Goal: Task Accomplishment & Management: Use online tool/utility

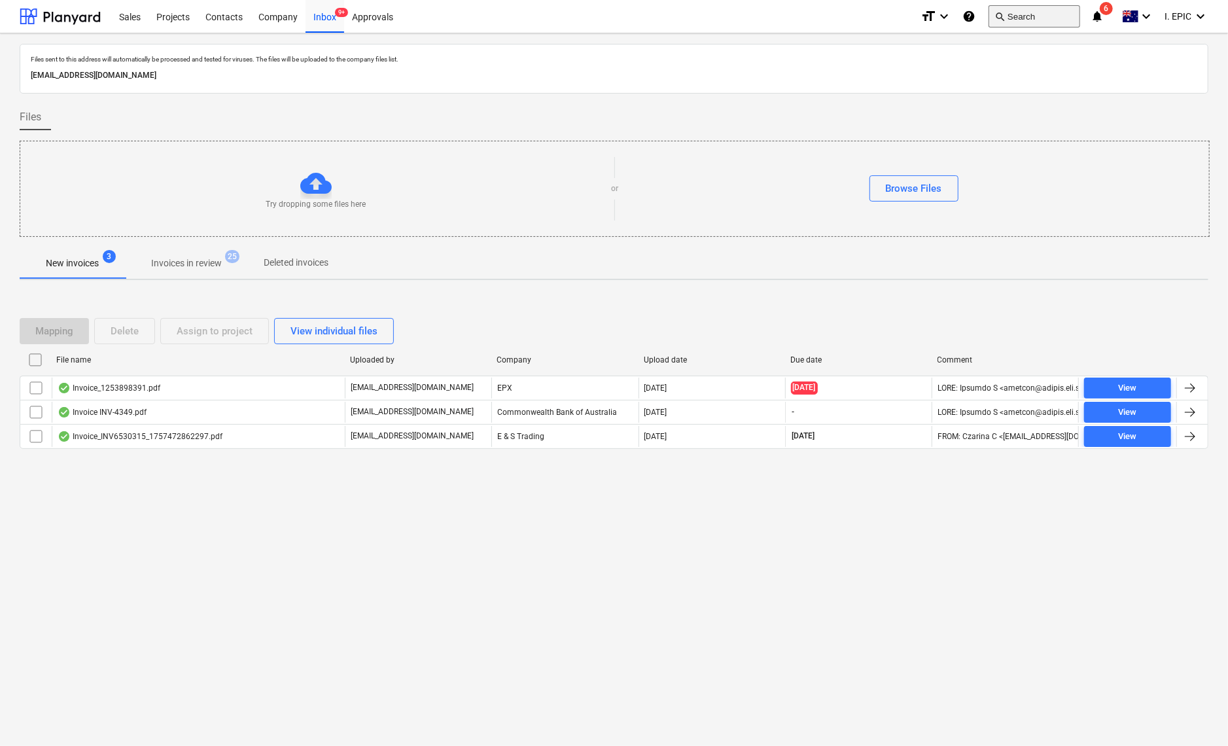
click at [1013, 18] on button "search Search" at bounding box center [1035, 16] width 92 height 22
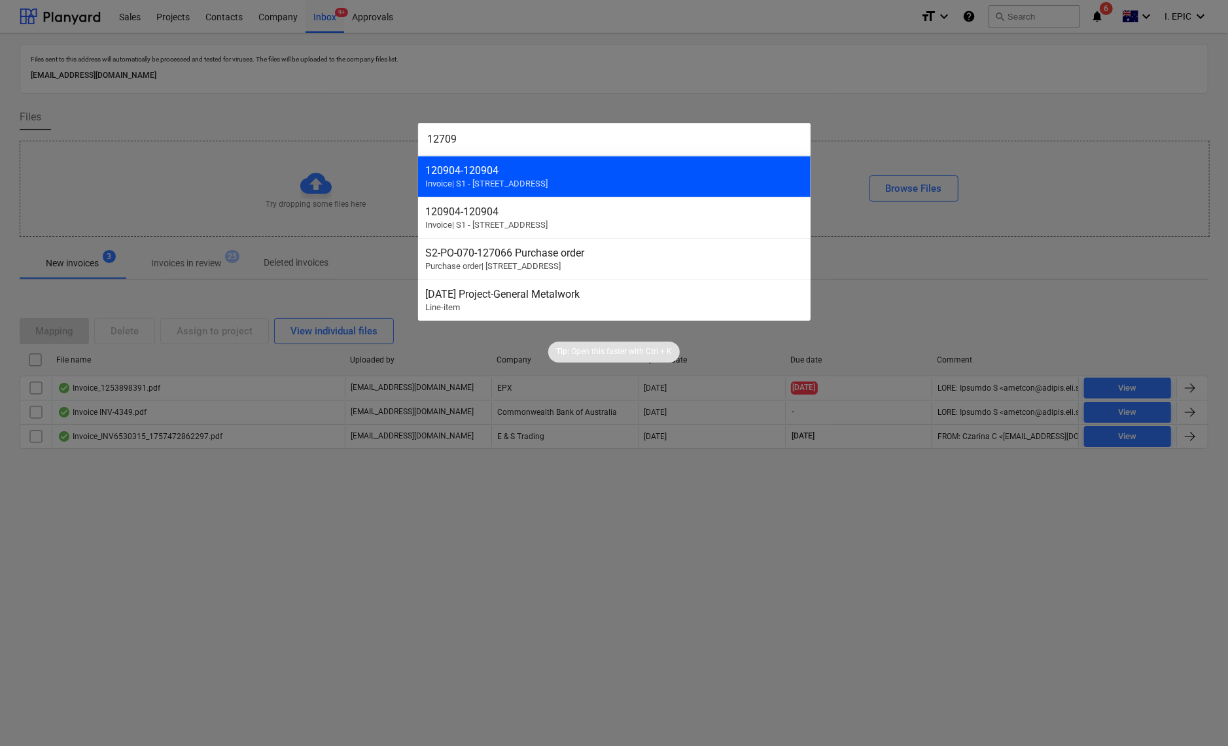
type input "12709"
click at [521, 171] on div "120904 - 120904" at bounding box center [614, 170] width 377 height 12
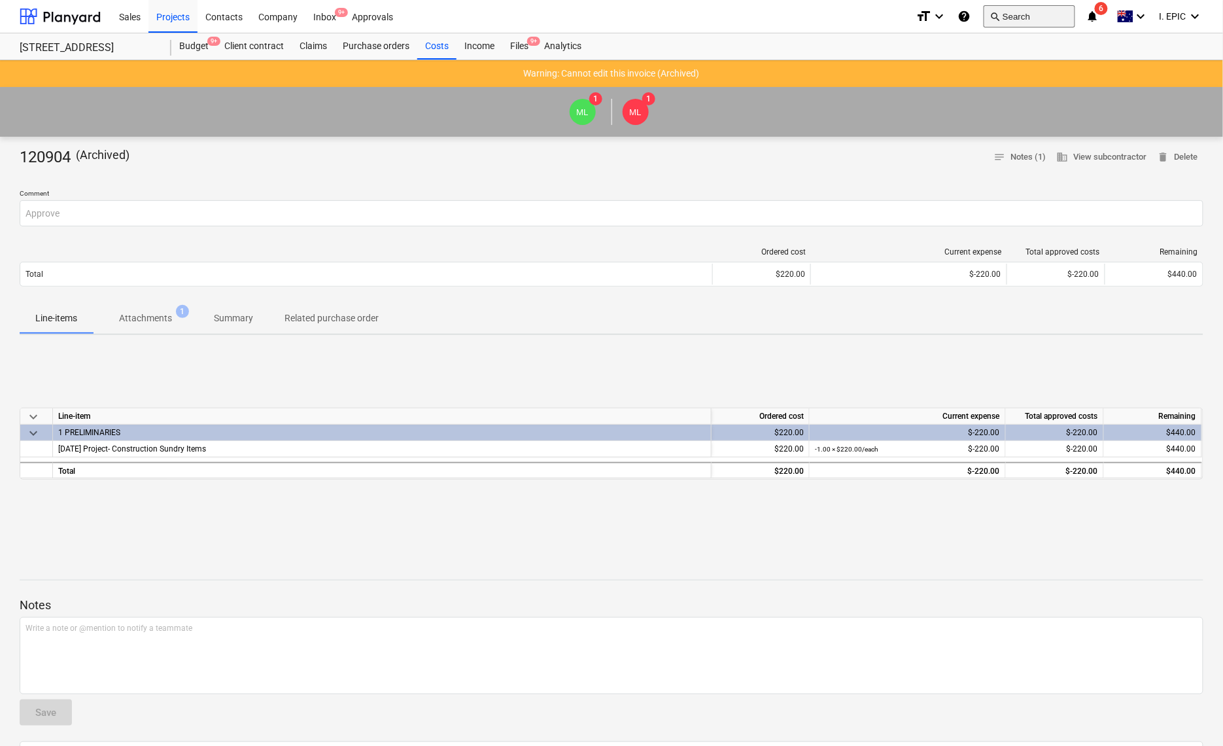
click at [1019, 16] on button "search Search" at bounding box center [1030, 16] width 92 height 22
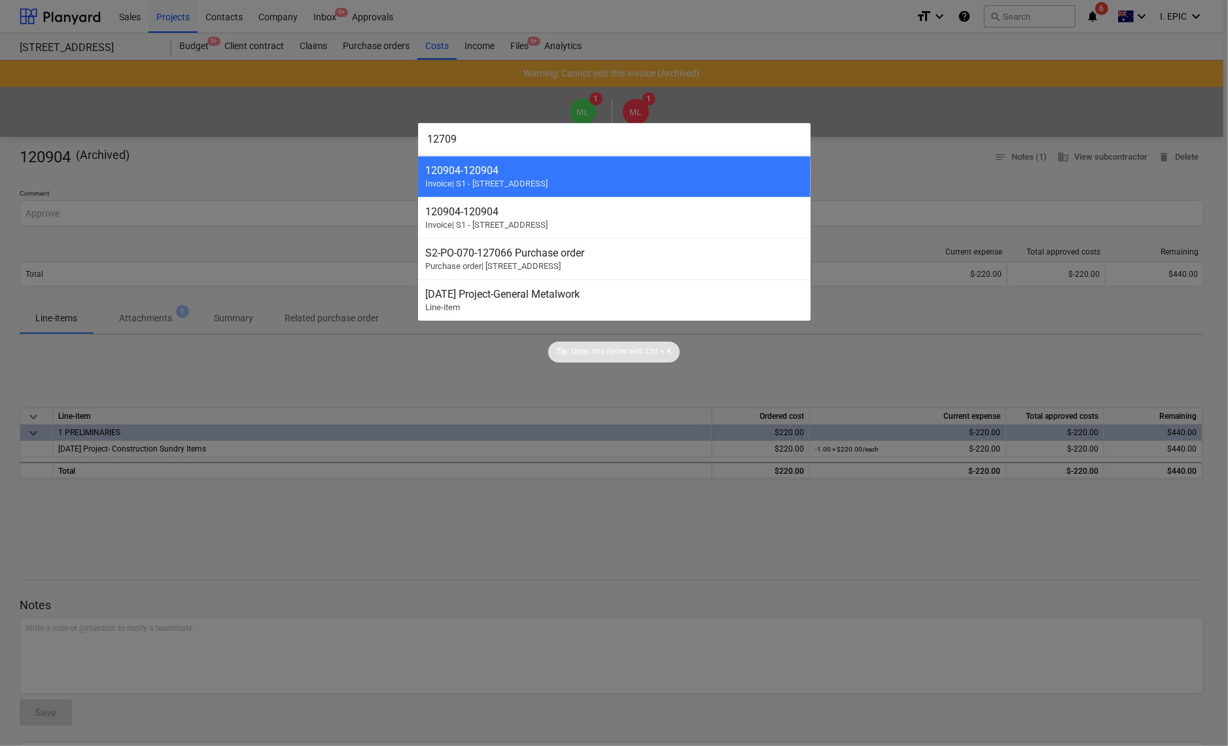
type input "12709"
drag, startPoint x: 449, startPoint y: 665, endPoint x: 453, endPoint y: 659, distance: 7.5
click at [450, 665] on div at bounding box center [614, 373] width 1228 height 746
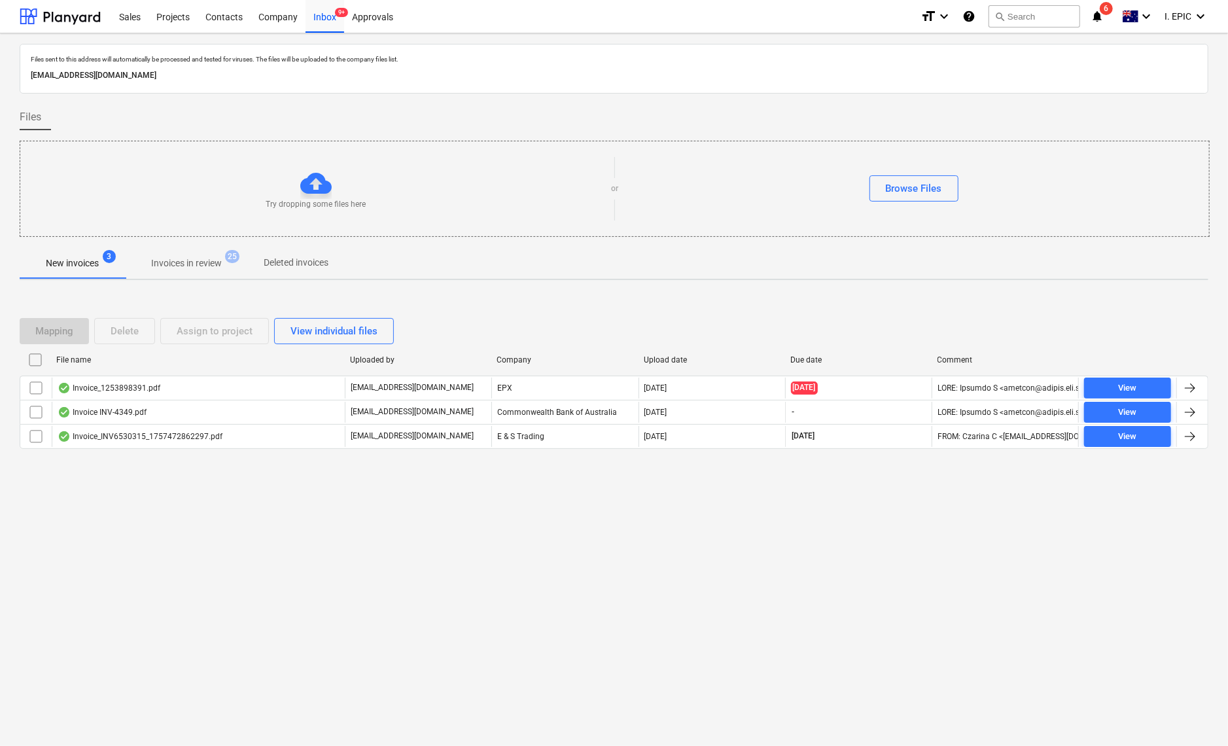
click at [354, 642] on div "Files sent to this address will automatically be processed and tested for virus…" at bounding box center [614, 389] width 1228 height 712
click at [362, 586] on div "Files sent to this address will automatically be processed and tested for virus…" at bounding box center [614, 389] width 1228 height 712
drag, startPoint x: 917, startPoint y: 184, endPoint x: 909, endPoint y: 188, distance: 8.8
click at [917, 184] on div "Browse Files" at bounding box center [914, 188] width 56 height 17
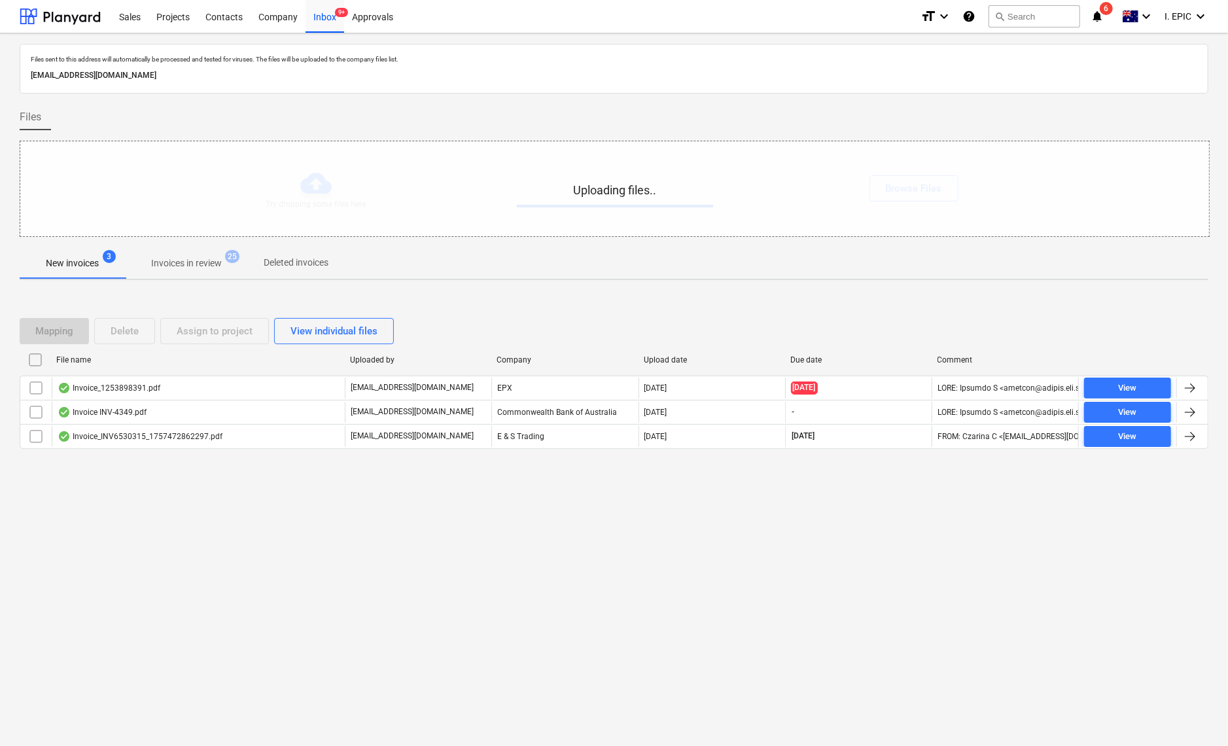
click at [310, 524] on div "Files sent to this address will automatically be processed and tested for virus…" at bounding box center [614, 389] width 1228 height 712
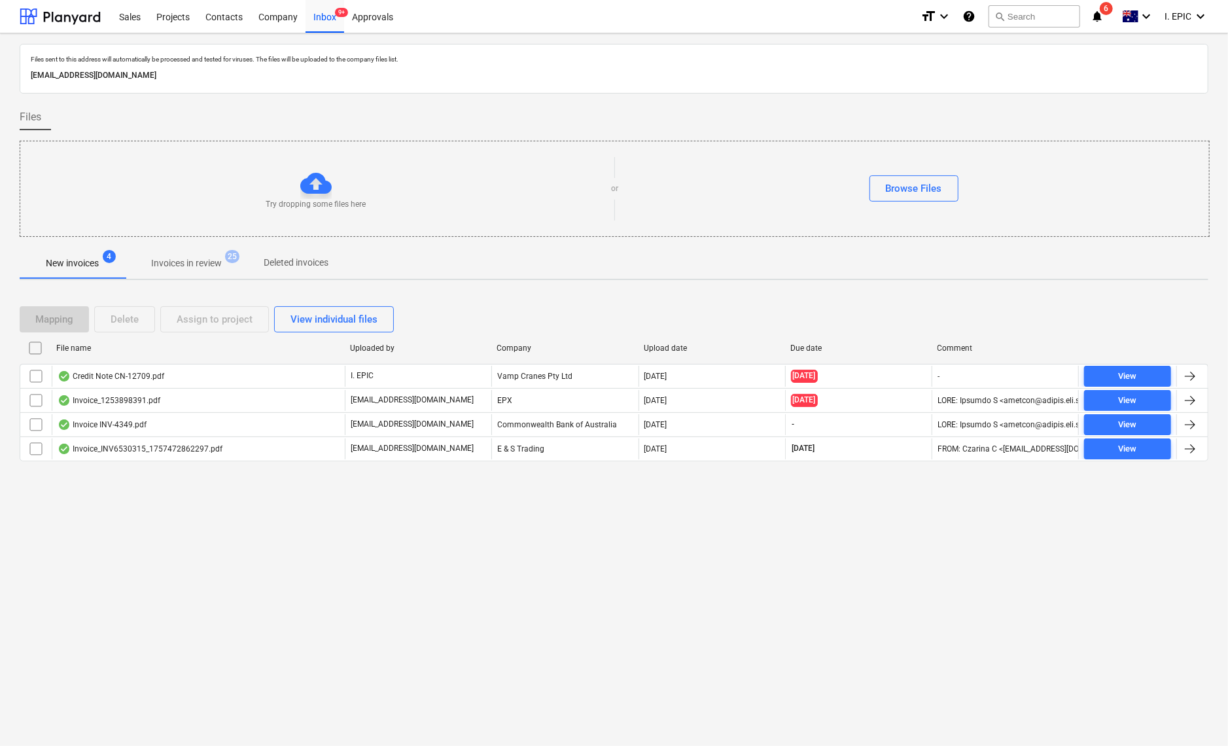
click at [521, 663] on div "Files sent to this address will automatically be processed and tested for virus…" at bounding box center [614, 389] width 1228 height 712
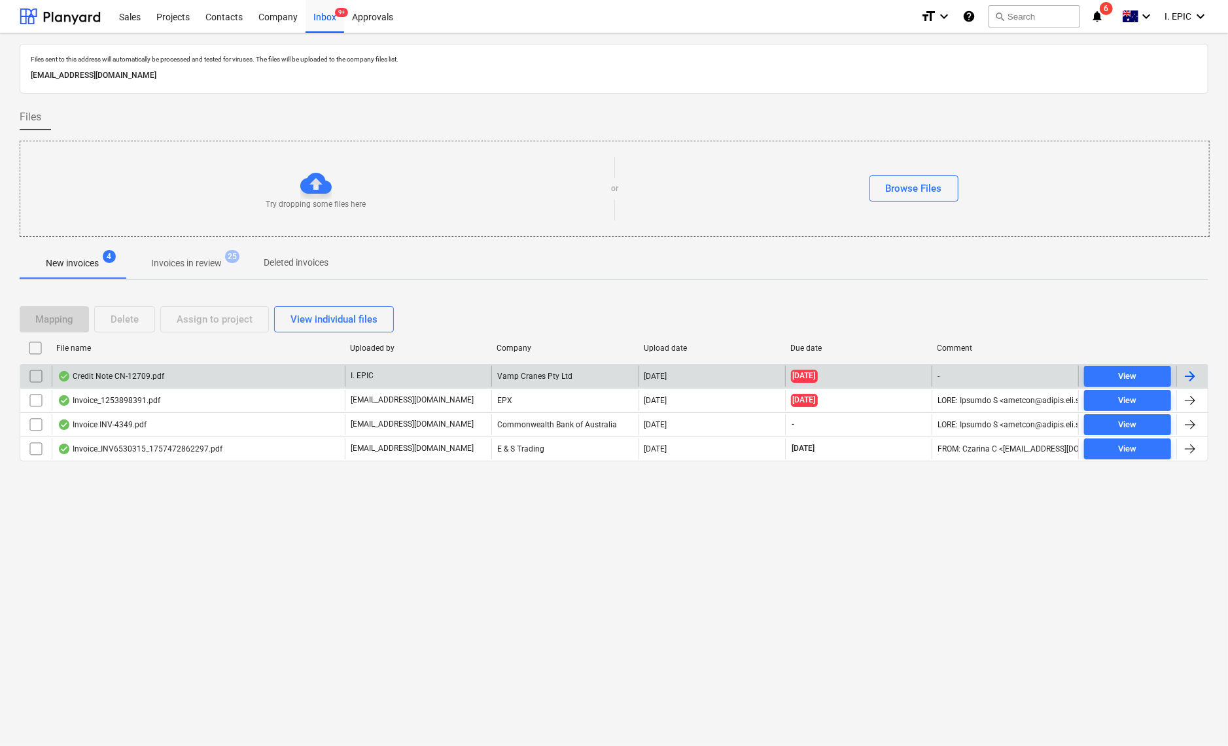
click at [133, 377] on div "Credit Note CN-12709.pdf" at bounding box center [111, 376] width 107 height 10
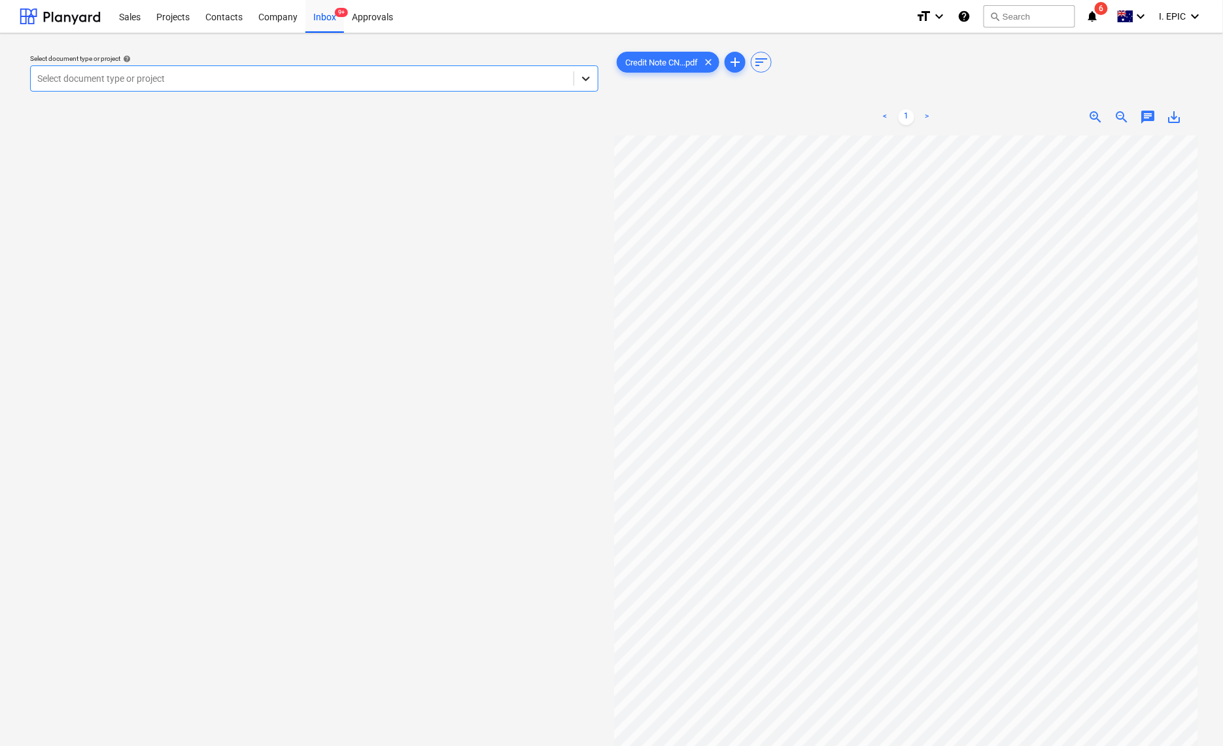
click at [580, 84] on icon at bounding box center [586, 78] width 13 height 13
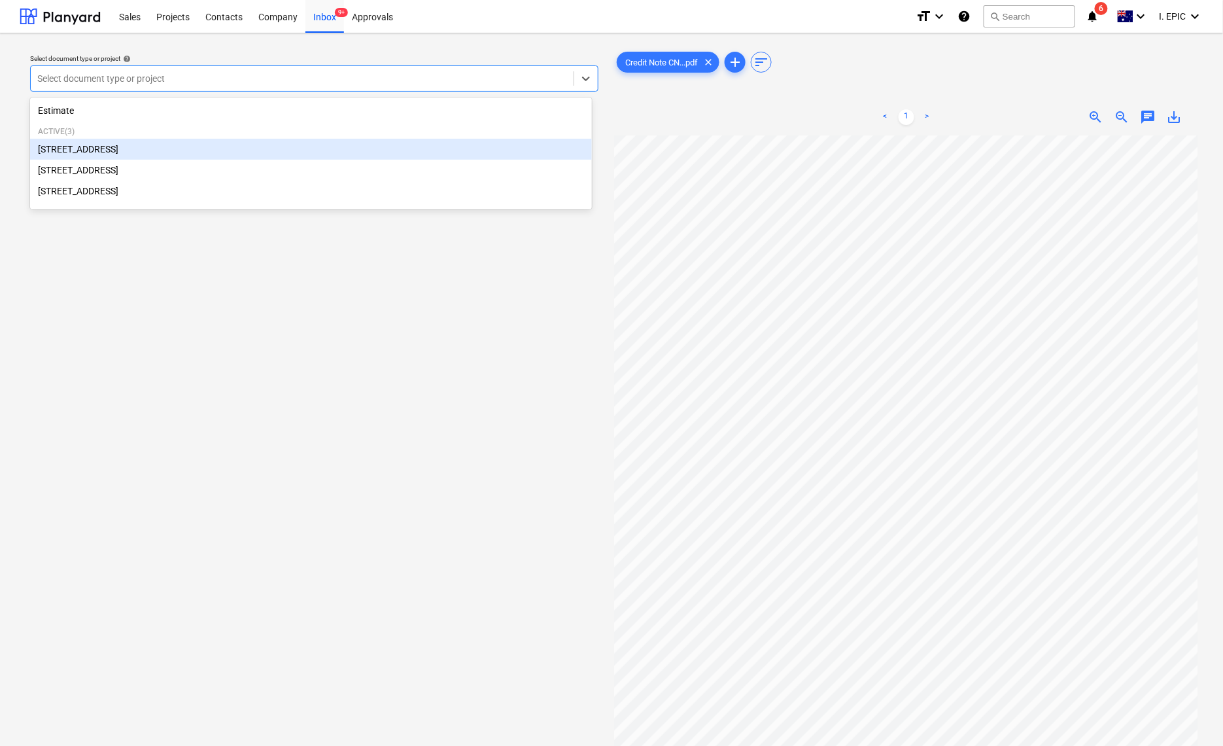
click at [98, 152] on div "[STREET_ADDRESS]" at bounding box center [311, 149] width 562 height 21
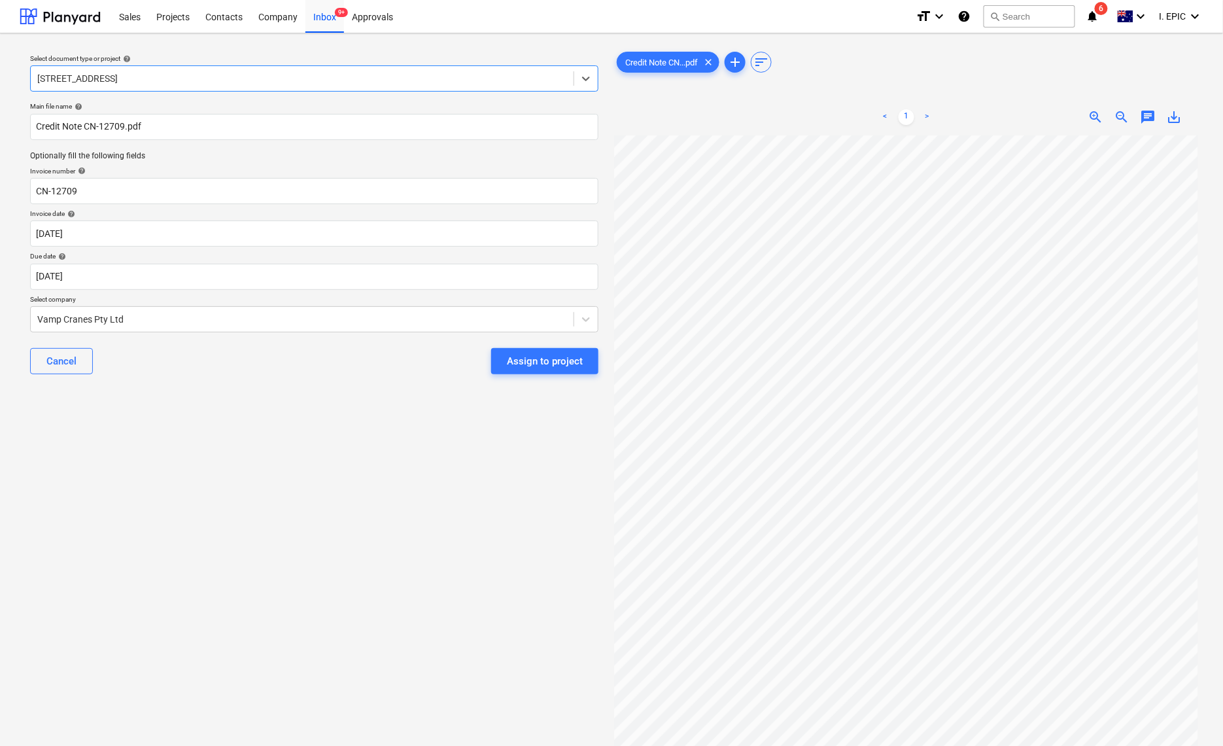
click at [226, 581] on div "Select document type or project help option [STREET_ADDRESS]. Select is focused…" at bounding box center [314, 447] width 589 height 806
drag, startPoint x: 247, startPoint y: 580, endPoint x: 254, endPoint y: 559, distance: 21.9
click at [247, 580] on div "Select document type or project help [STREET_ADDRESS] file name help Credit Not…" at bounding box center [314, 447] width 589 height 806
click at [1006, 14] on button "search Search" at bounding box center [1030, 16] width 92 height 22
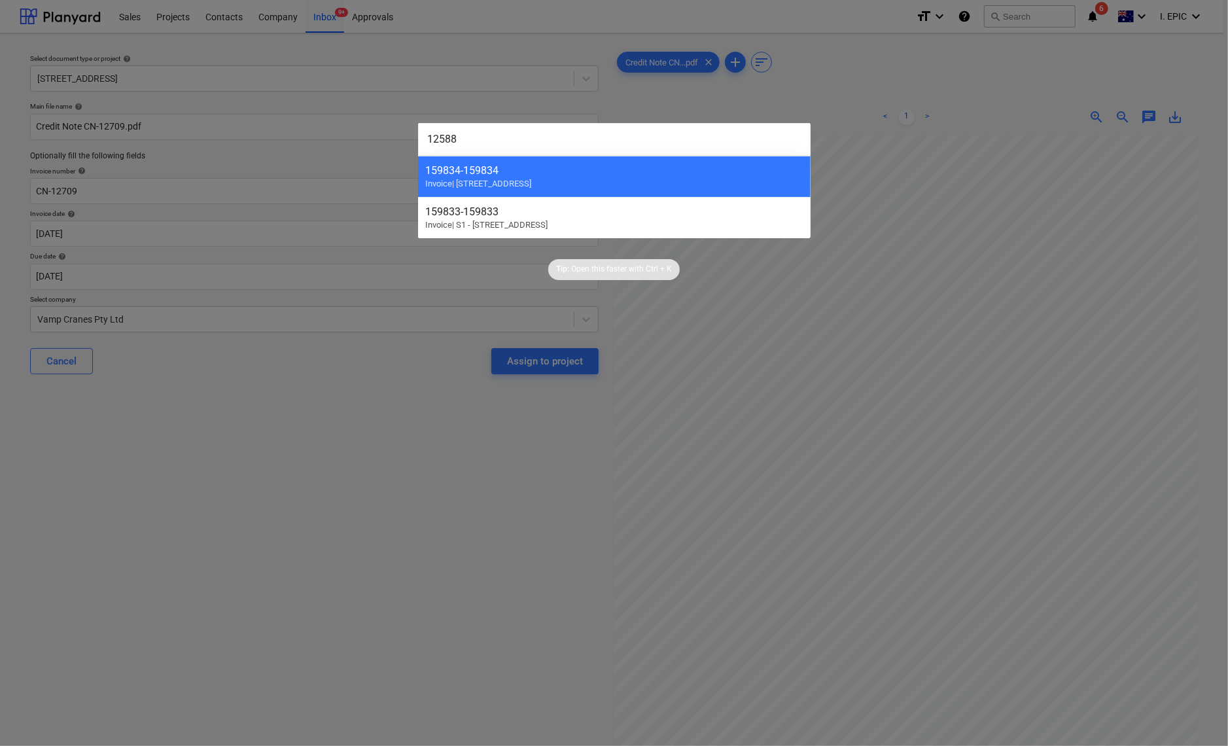
type input "12588"
click at [331, 635] on div at bounding box center [614, 373] width 1228 height 746
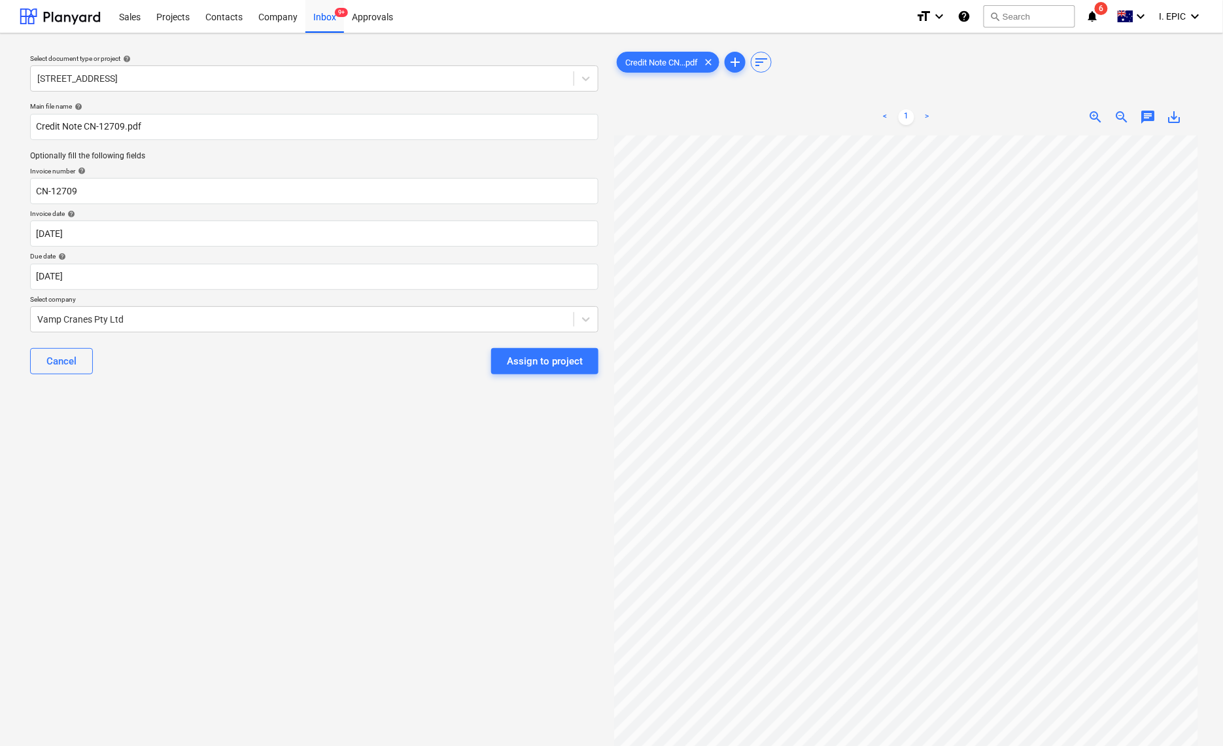
click at [134, 591] on div "Select document type or project help [STREET_ADDRESS] file name help Credit Not…" at bounding box center [314, 447] width 589 height 806
click at [37, 124] on input "Credit Note CN-12709.pdf" at bounding box center [314, 127] width 569 height 26
type input "Vamp Cranes Credit Note CN-12709.pdf"
click at [302, 529] on div "Select document type or project help [STREET_ADDRESS] file name help Vamp Crane…" at bounding box center [314, 447] width 589 height 806
click at [220, 608] on div "Select document type or project help [STREET_ADDRESS] file name help Vamp Crane…" at bounding box center [314, 447] width 589 height 806
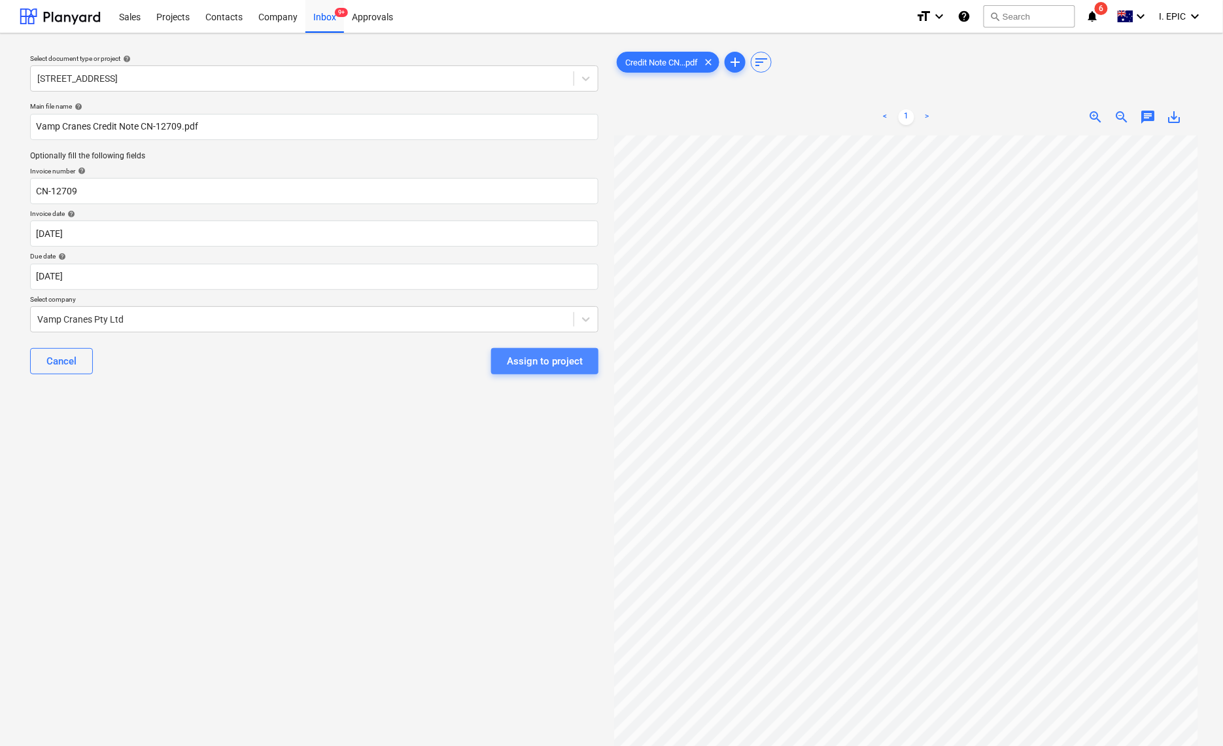
click at [532, 373] on button "Assign to project" at bounding box center [544, 361] width 107 height 26
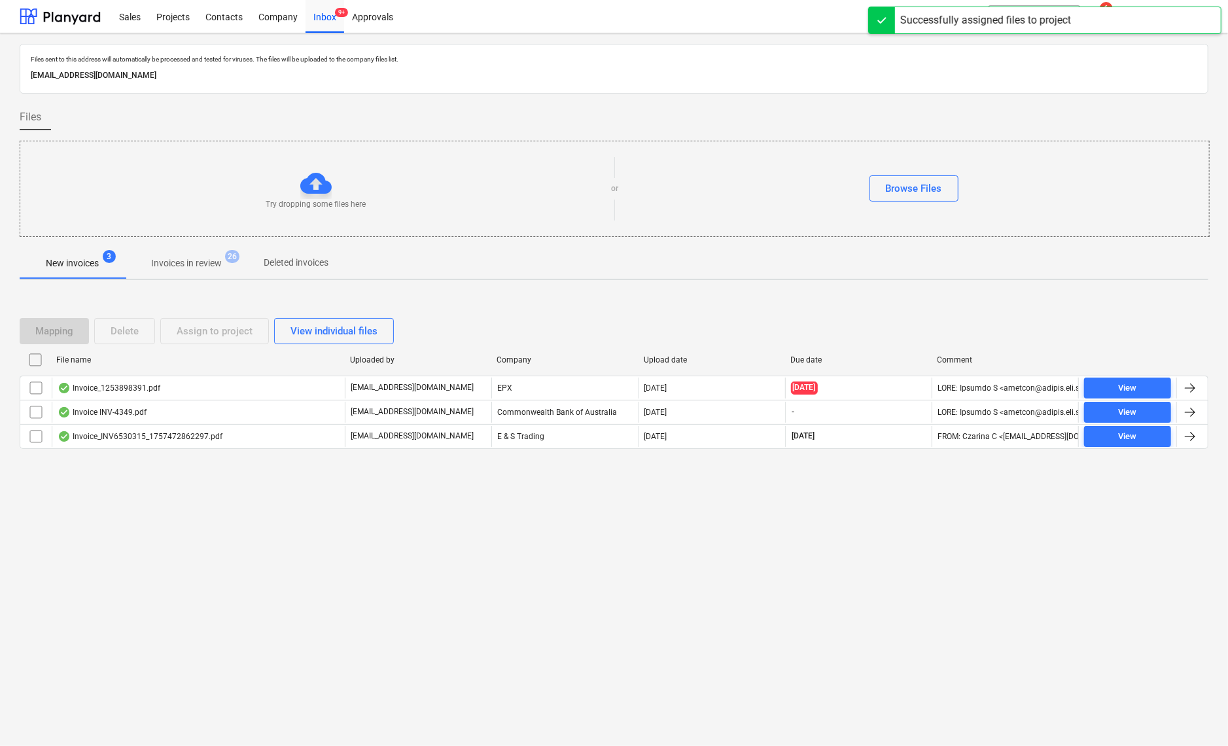
click at [438, 613] on div "Files sent to this address will automatically be processed and tested for virus…" at bounding box center [614, 389] width 1228 height 712
click at [226, 645] on div "Files sent to this address will automatically be processed and tested for virus…" at bounding box center [614, 389] width 1228 height 712
click at [192, 264] on p "Invoices in review" at bounding box center [186, 263] width 71 height 14
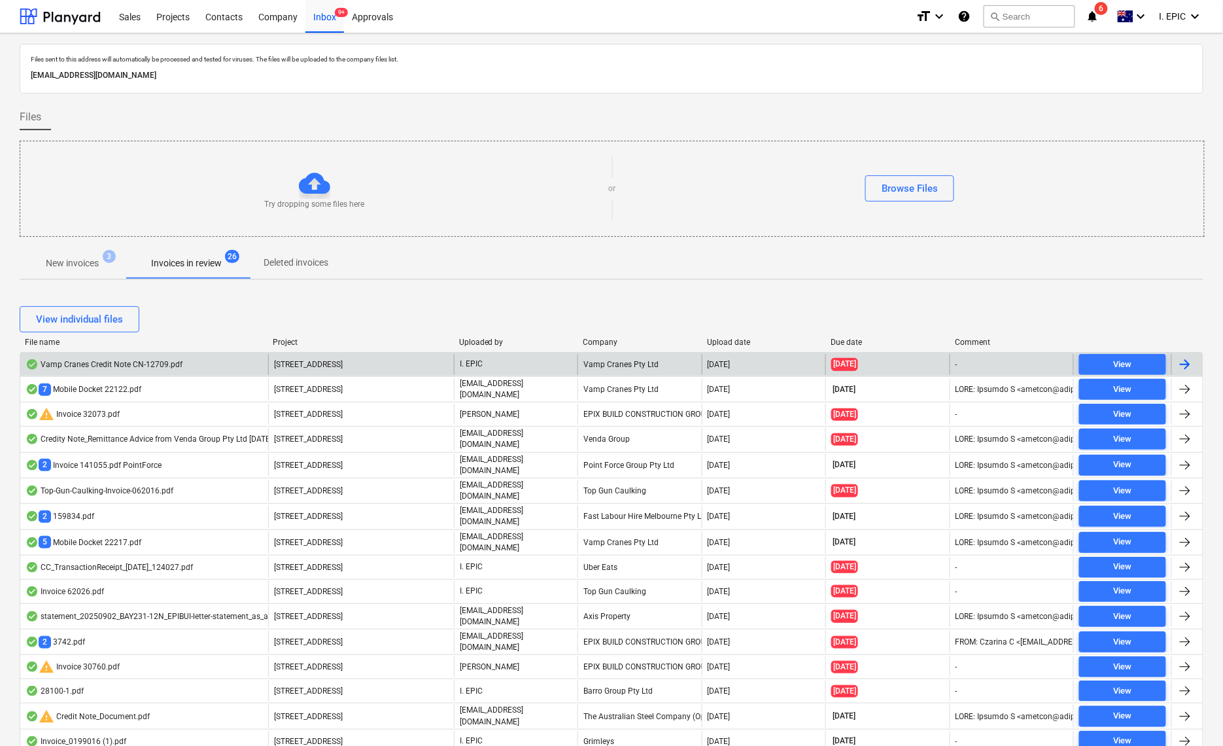
click at [115, 370] on div "Vamp Cranes Credit Note CN-12709.pdf" at bounding box center [104, 364] width 157 height 10
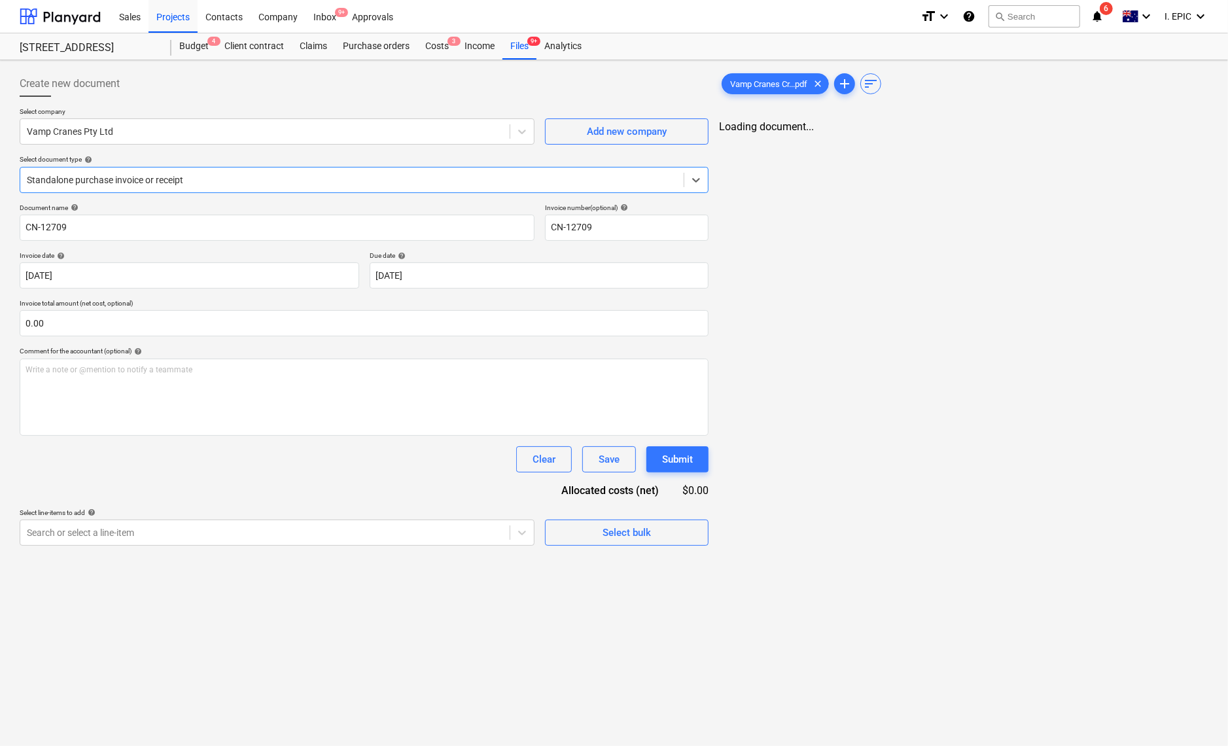
click at [268, 653] on div "Create new document Select company Vamp Cranes Pty Ltd Add new company Select d…" at bounding box center [614, 403] width 1228 height 686
click at [168, 409] on div "Write a note or @mention to notify a teammate [PERSON_NAME]" at bounding box center [364, 397] width 689 height 77
click at [669, 450] on button "Submit" at bounding box center [677, 459] width 62 height 26
click at [65, 500] on div "Document name help CN-12709 Invoice number (optional) help CN-12709 Invoice dat…" at bounding box center [364, 374] width 689 height 342
click at [41, 530] on div at bounding box center [265, 532] width 476 height 13
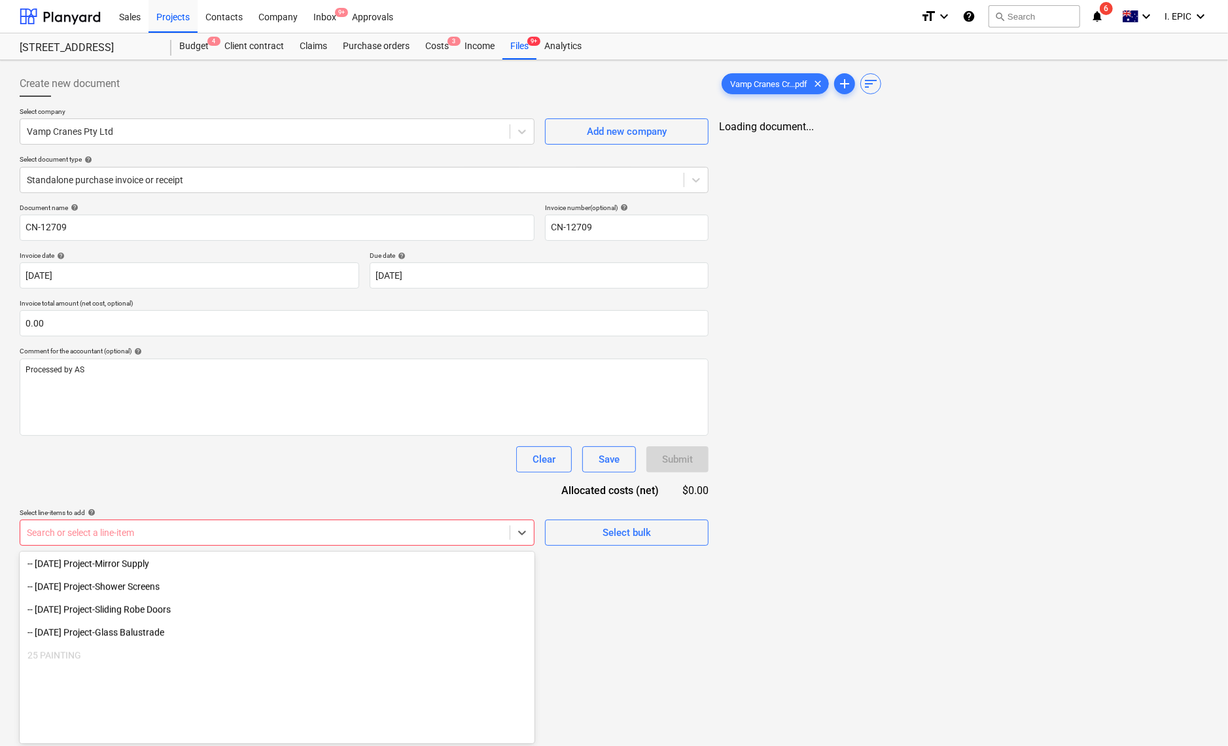
scroll to position [2856, 0]
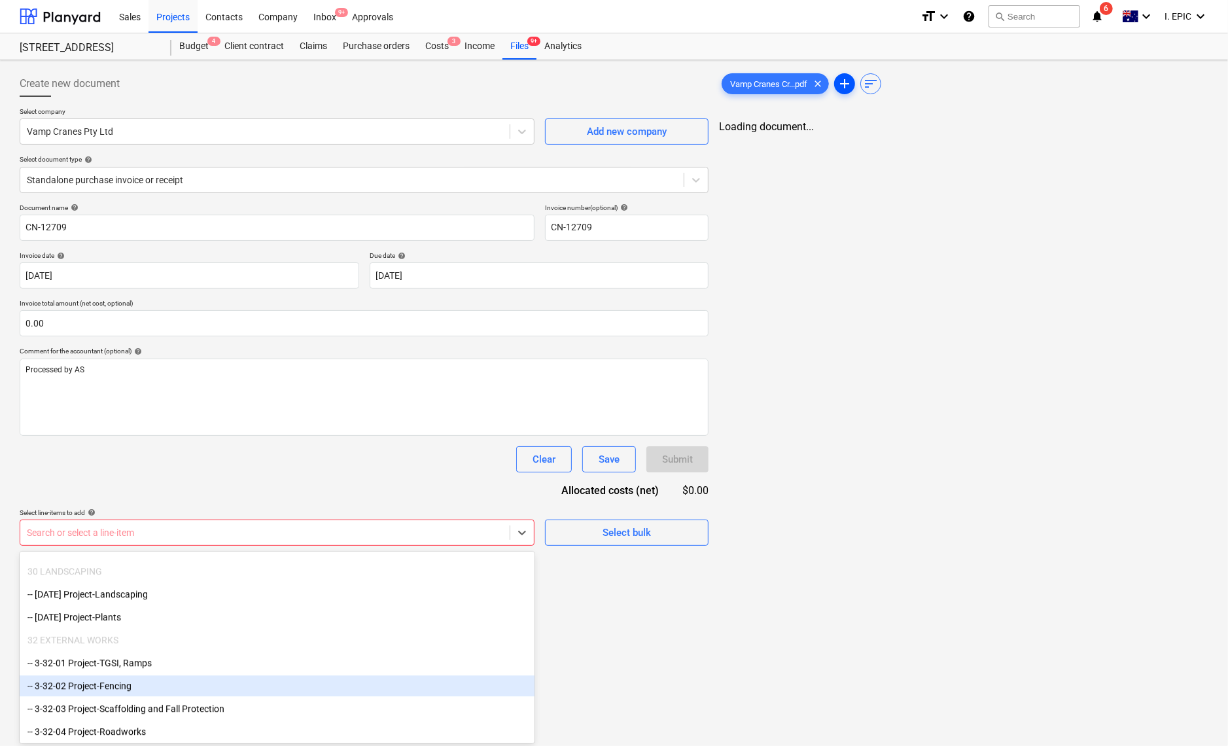
click at [849, 80] on span "add" at bounding box center [845, 84] width 16 height 16
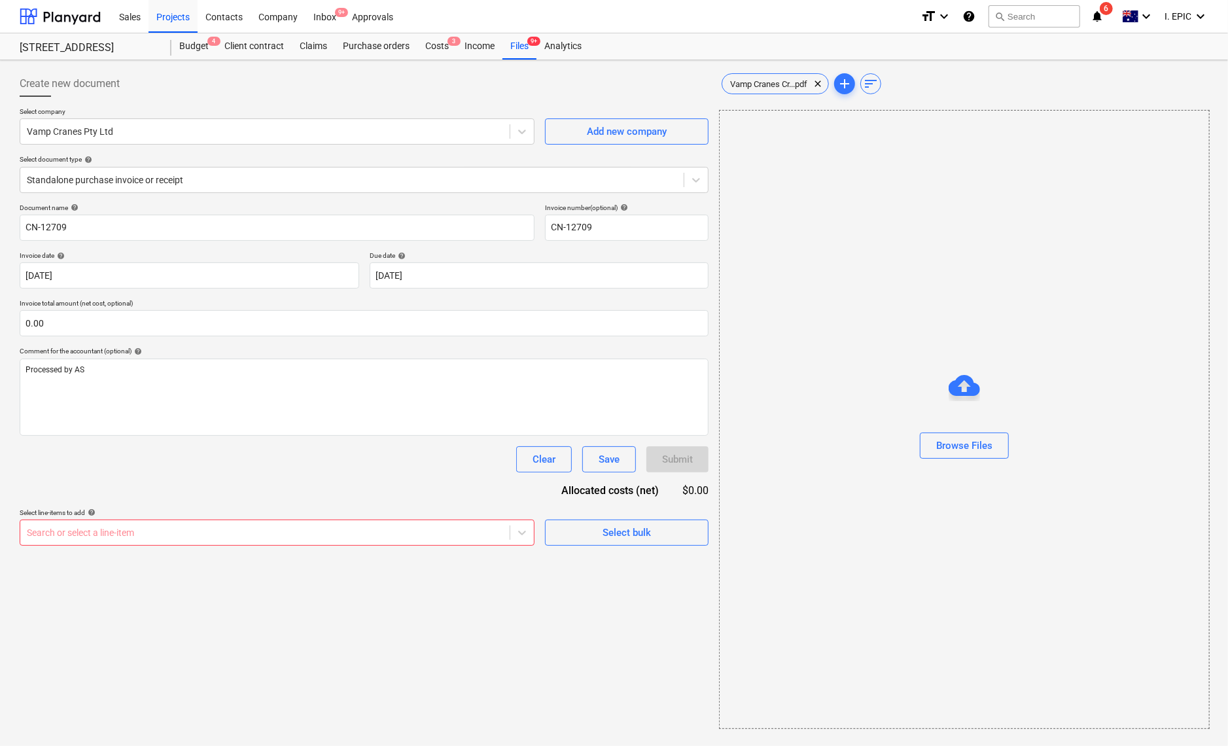
click at [379, 715] on div "Create new document Select company Vamp Cranes Pty Ltd Add new company Select d…" at bounding box center [363, 399] width 699 height 669
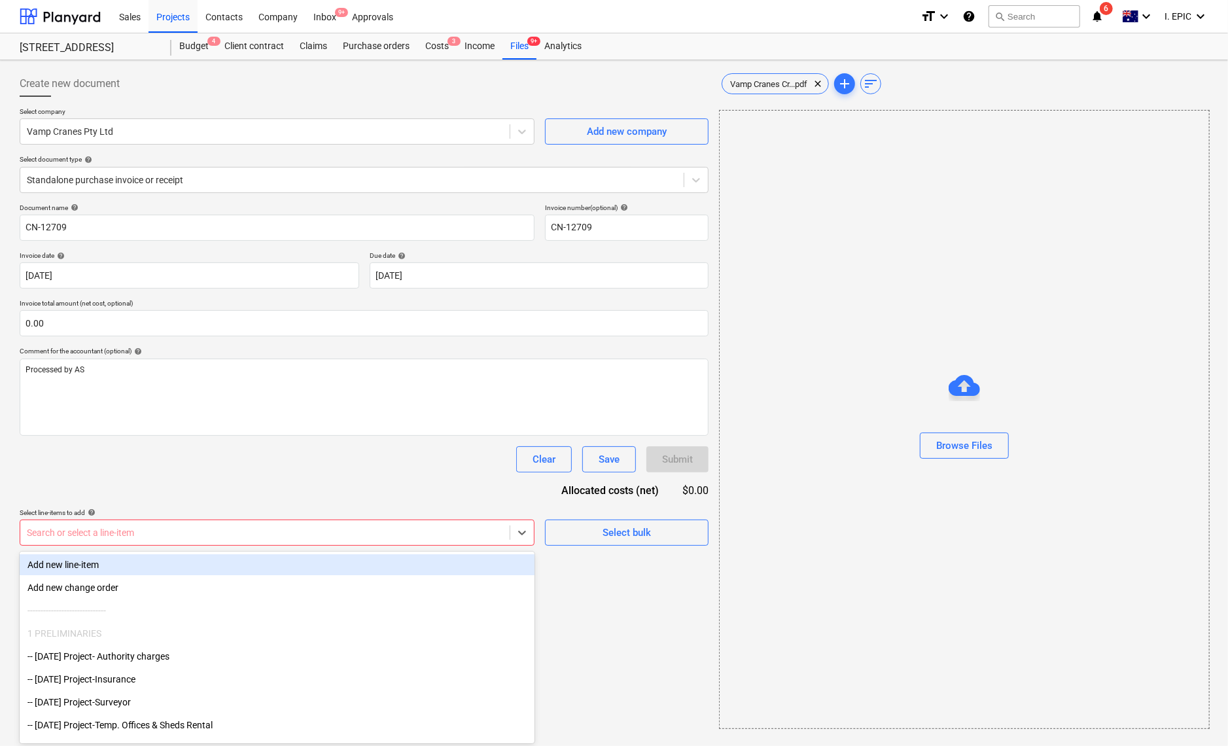
click at [98, 523] on div "Search or select a line-item" at bounding box center [264, 532] width 489 height 18
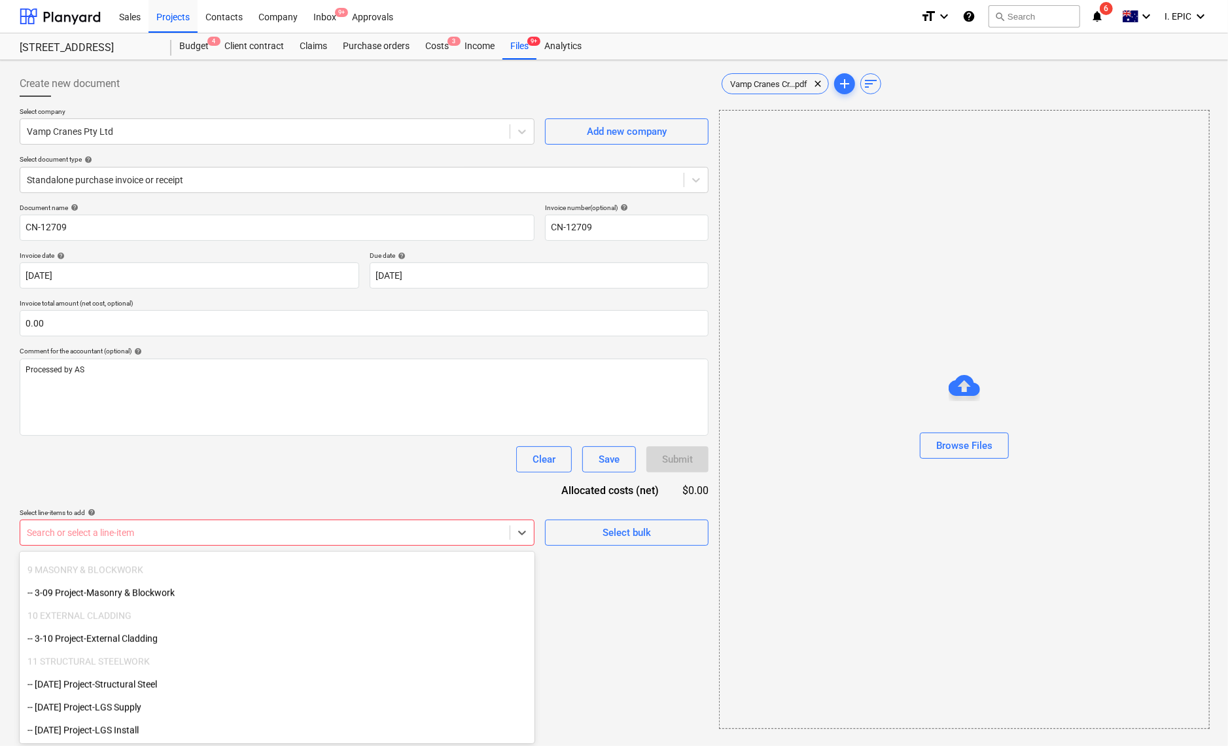
scroll to position [1308, 0]
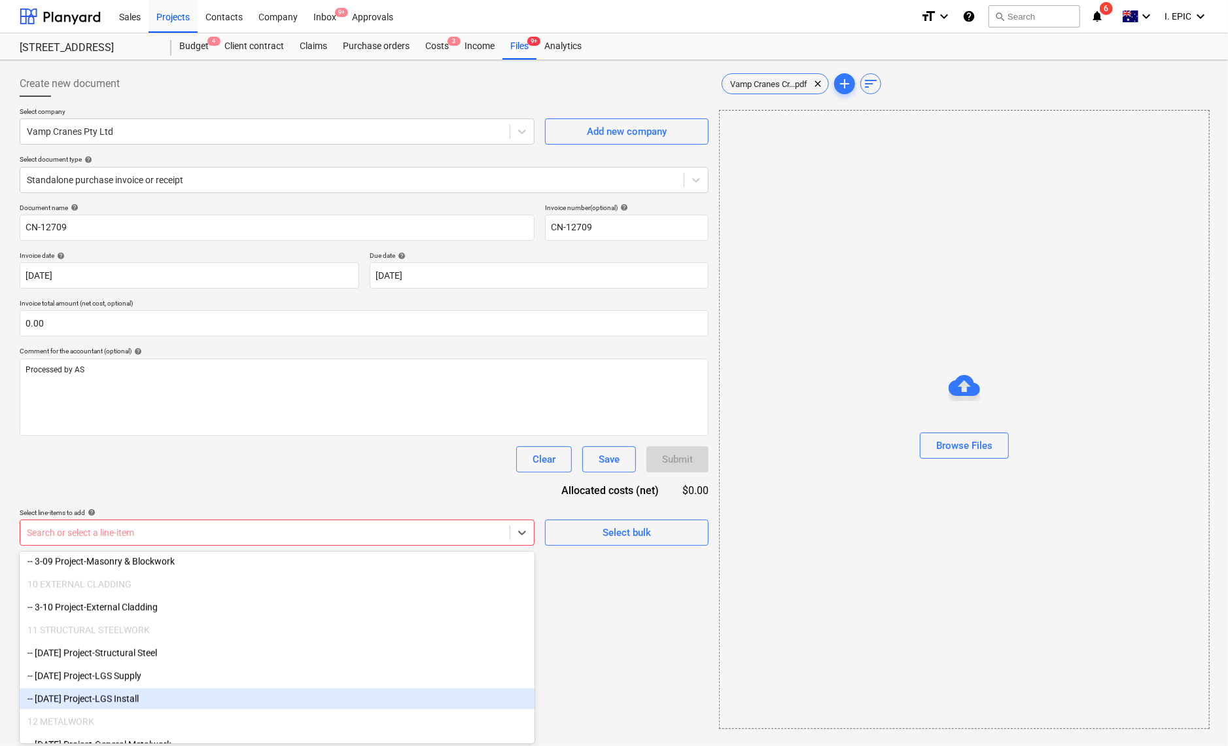
drag, startPoint x: 527, startPoint y: 637, endPoint x: 525, endPoint y: 644, distance: 7.7
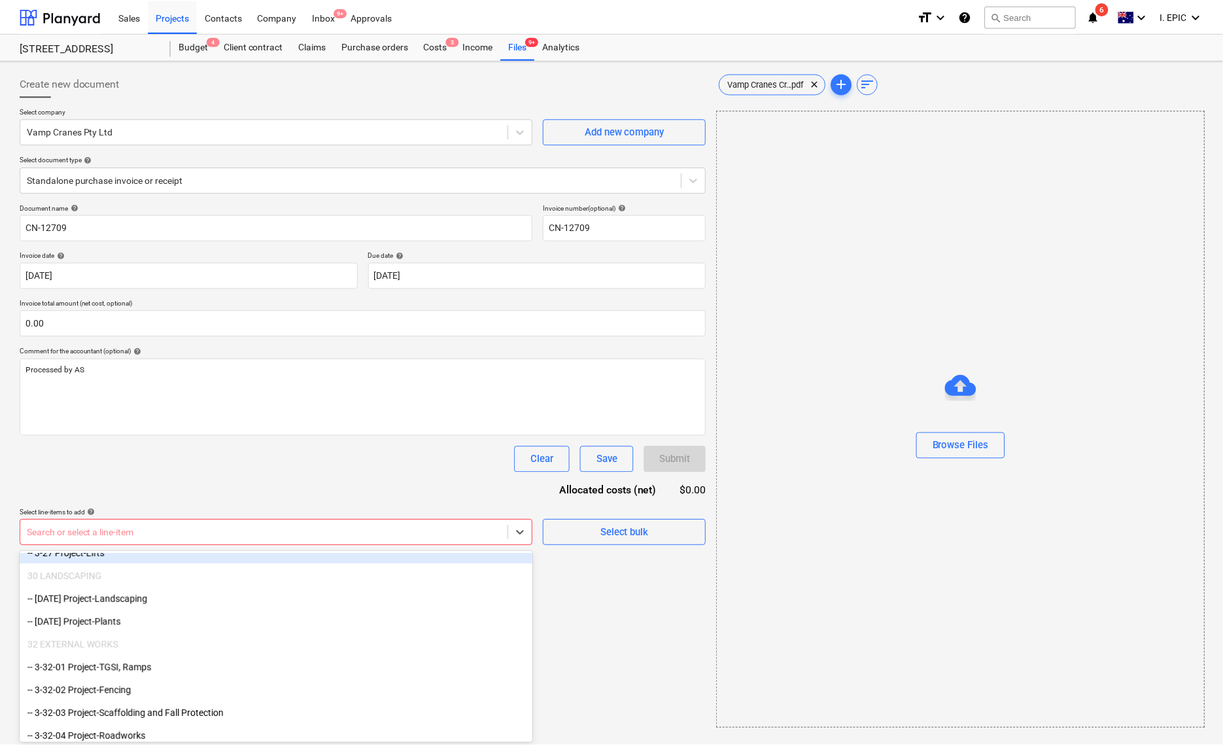
scroll to position [2856, 0]
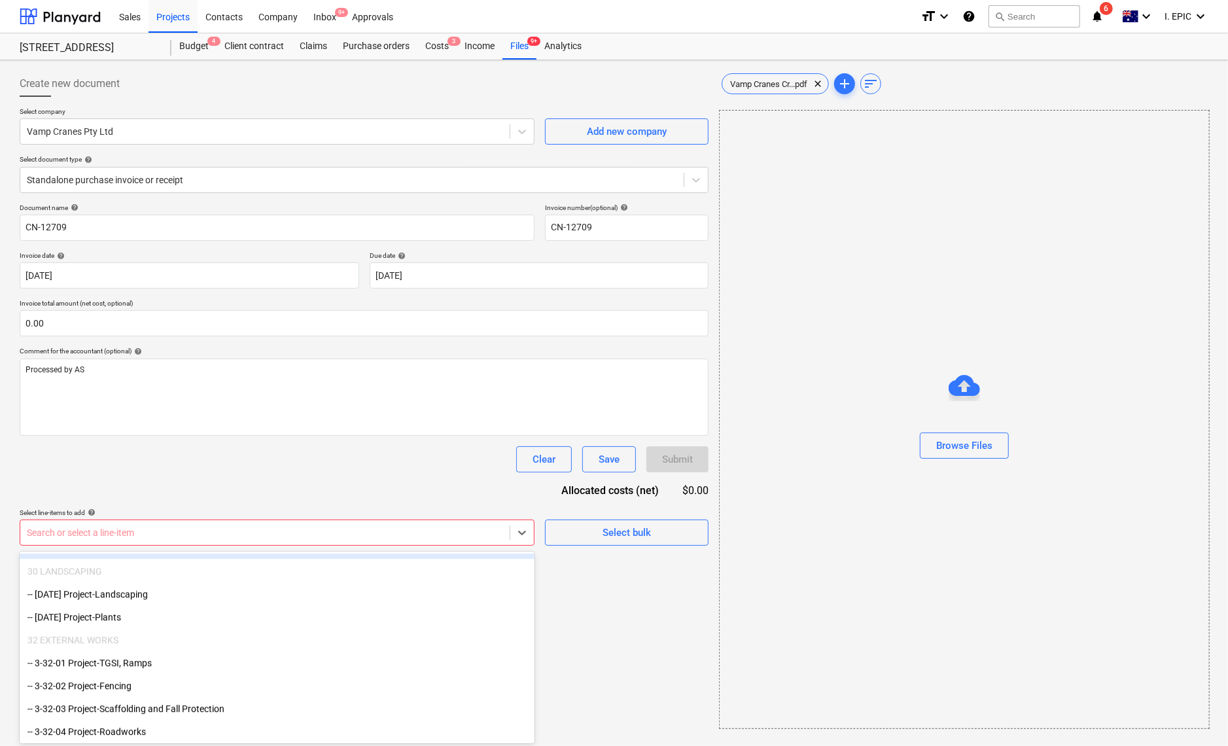
click at [88, 553] on div "-- 3-26 Project-Caulking 27 LIFTS AND ELEVATORS -- 3-27 Project-Lifts 30 LANDSC…" at bounding box center [277, 648] width 515 height 192
click at [523, 43] on div "Files 9+" at bounding box center [519, 46] width 34 height 26
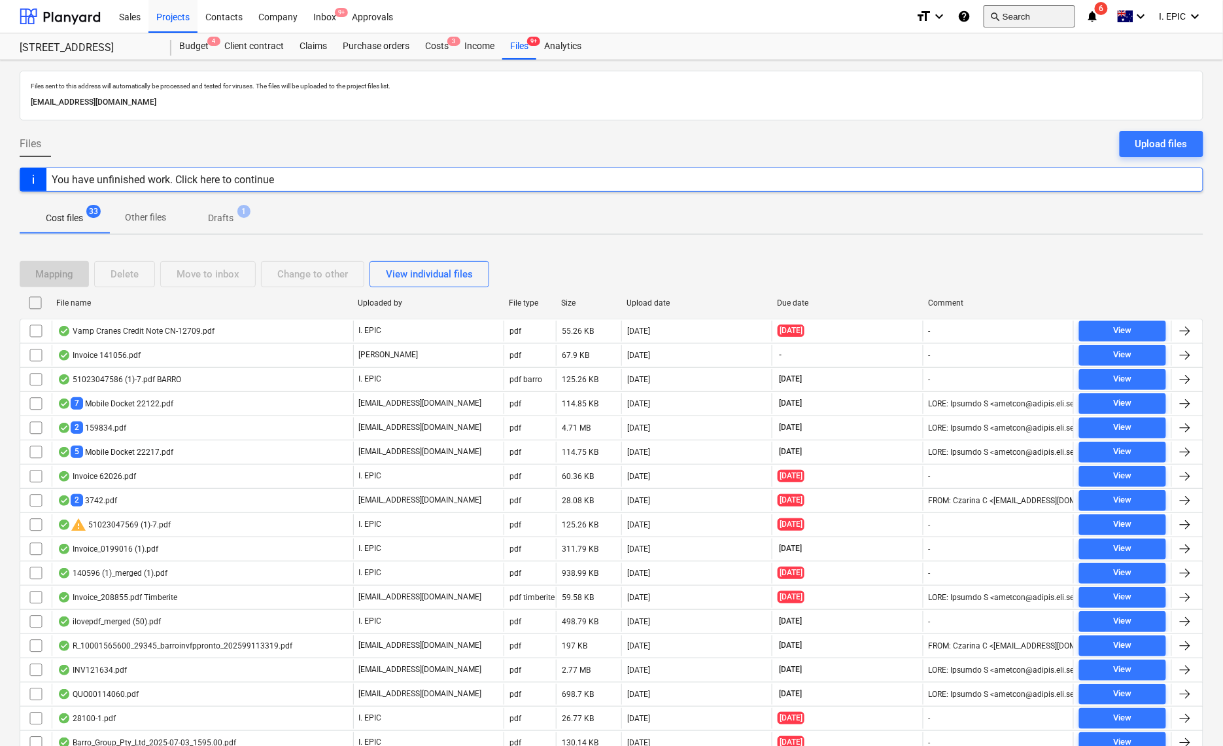
click at [1031, 18] on button "search Search" at bounding box center [1030, 16] width 92 height 22
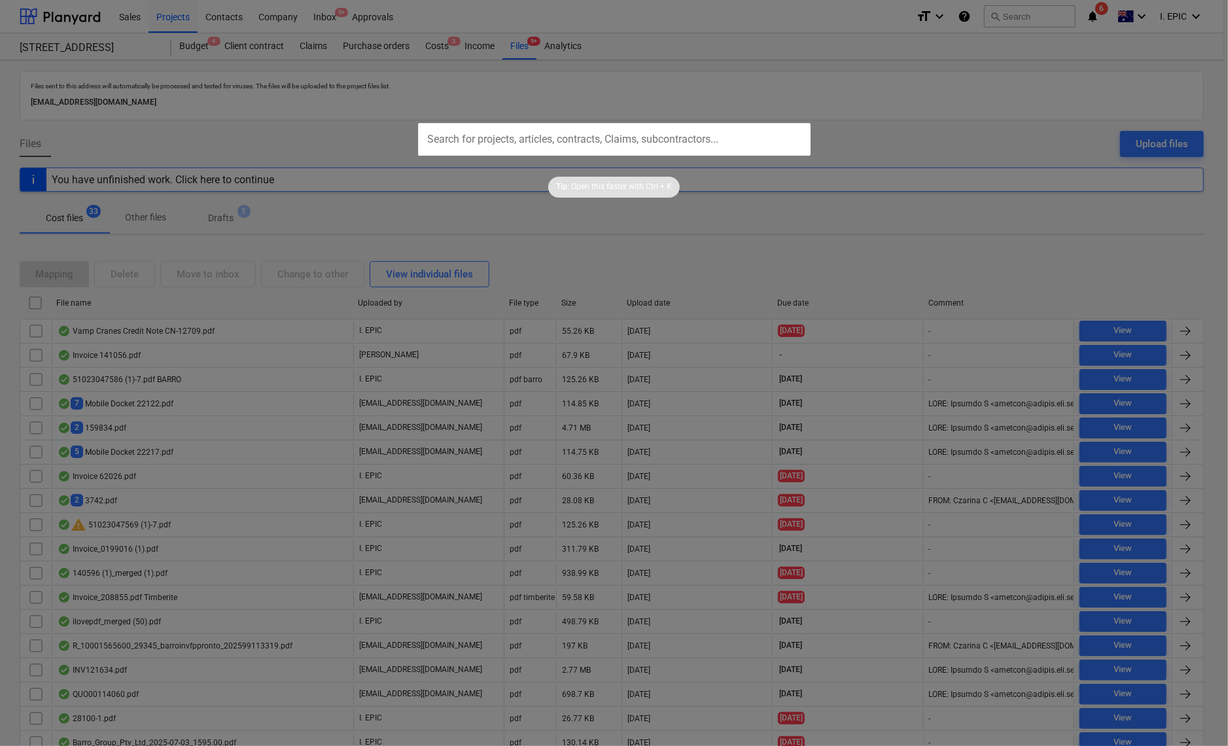
paste input "12588"
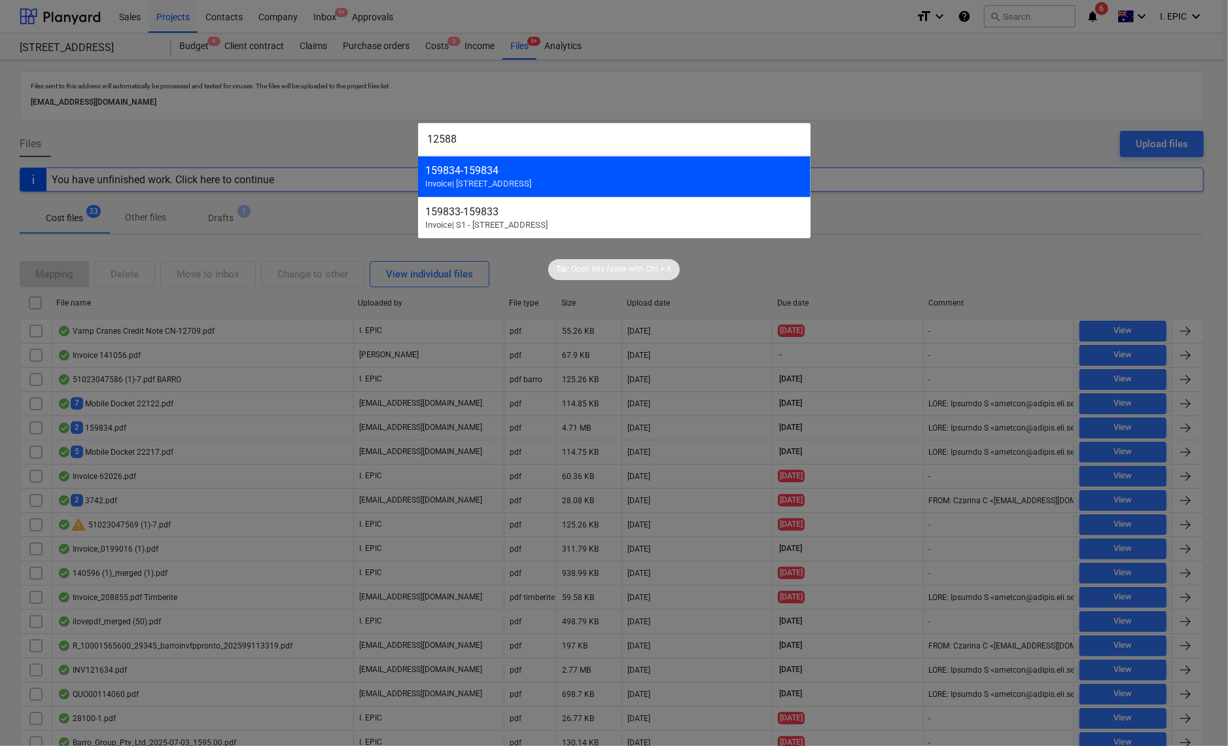
type input "12588"
click at [544, 178] on div "159834 - 159834 Invoice | [STREET_ADDRESS]" at bounding box center [614, 176] width 393 height 41
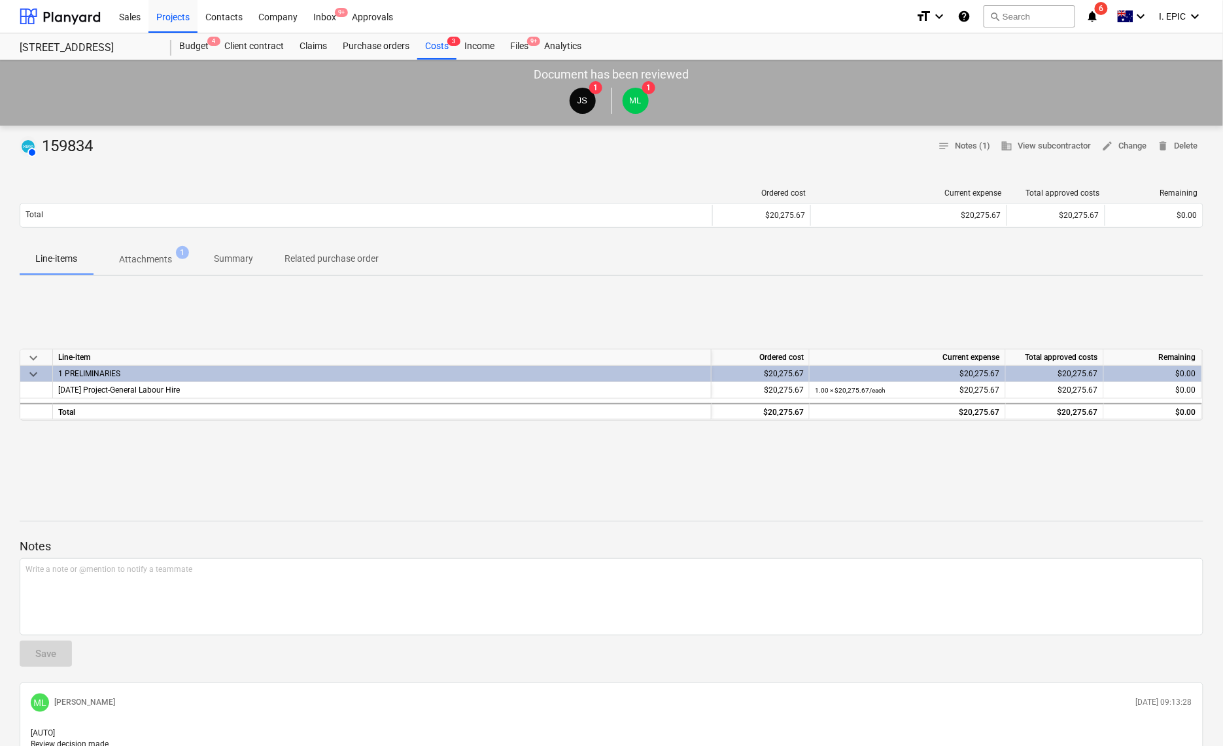
click at [149, 257] on p "Attachments" at bounding box center [145, 260] width 53 height 14
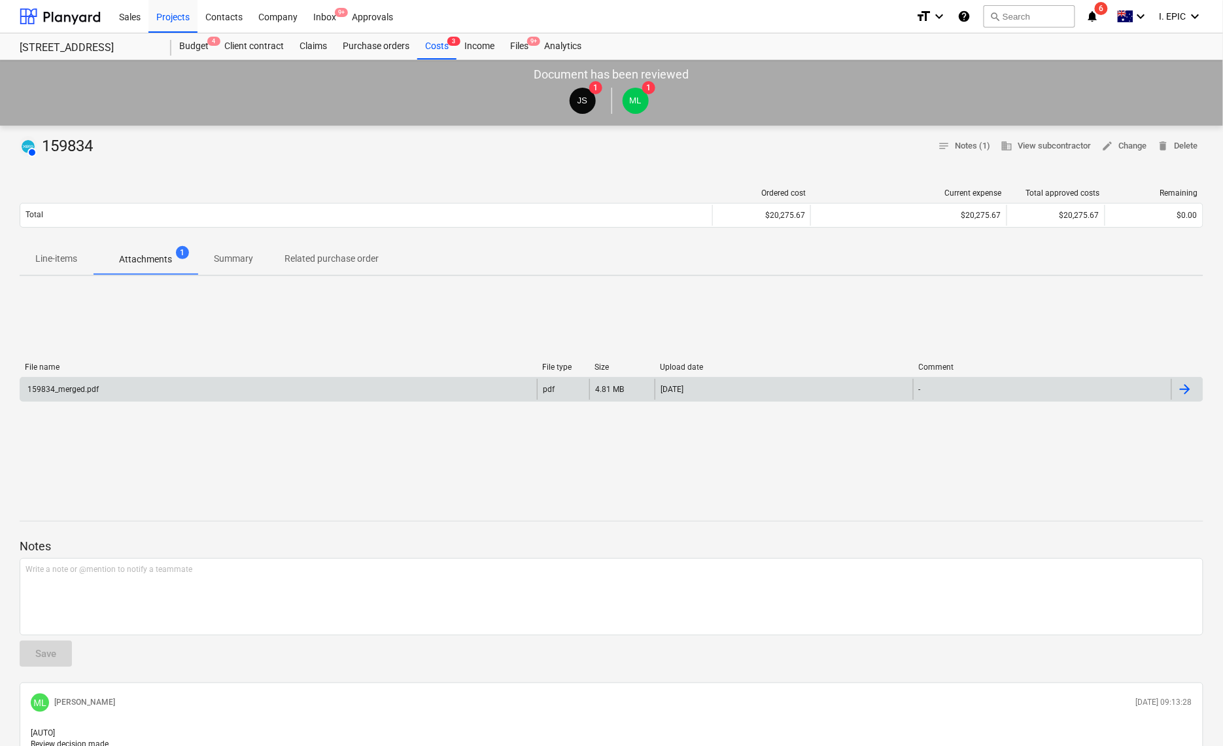
click at [37, 385] on div "159834_merged.pdf" at bounding box center [62, 389] width 73 height 9
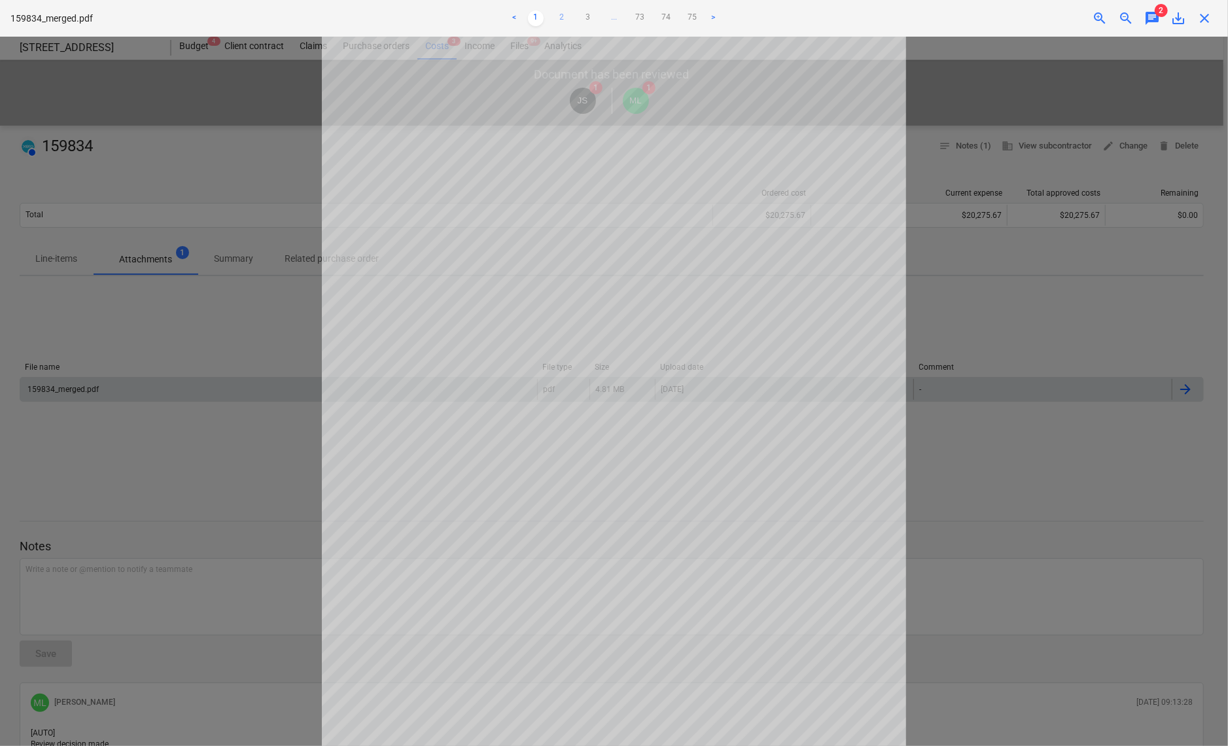
click at [565, 14] on link "2" at bounding box center [562, 18] width 16 height 16
click at [588, 17] on link "3" at bounding box center [588, 18] width 16 height 16
click at [599, 20] on link "4" at bounding box center [601, 18] width 16 height 16
click at [619, 12] on link "5" at bounding box center [614, 18] width 16 height 16
click at [626, 17] on link "6" at bounding box center [628, 18] width 16 height 16
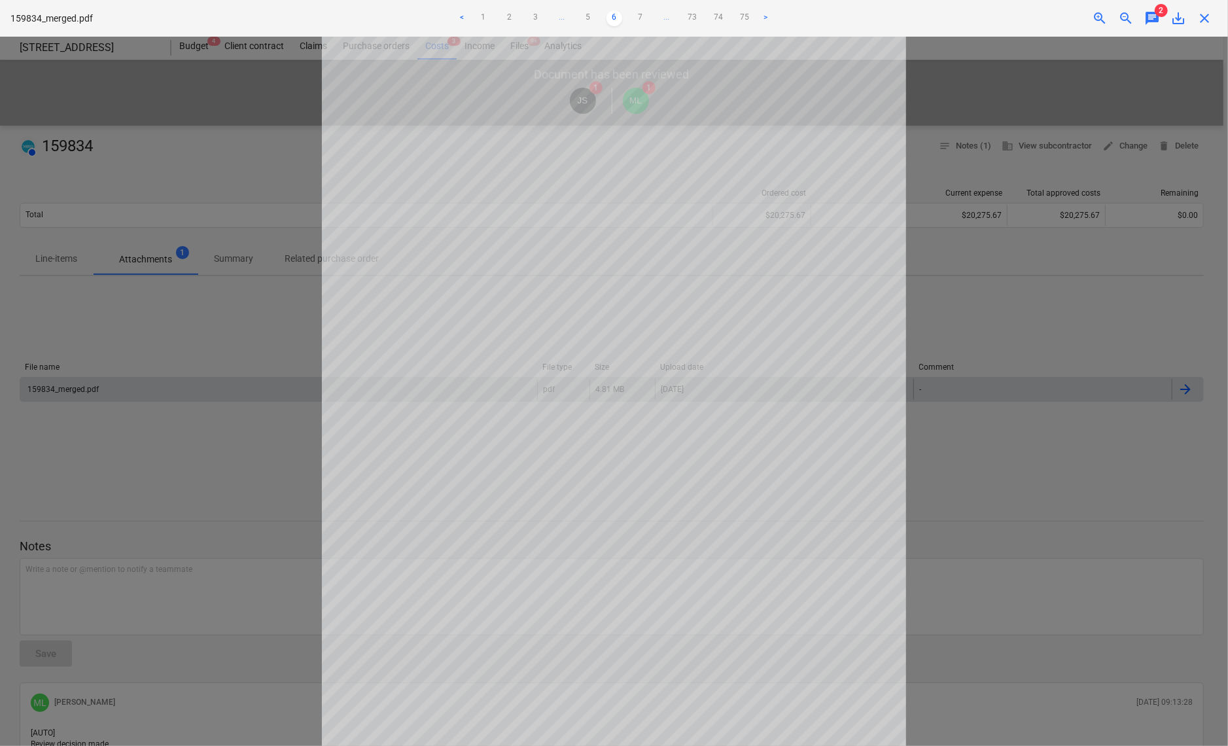
click at [286, 406] on div at bounding box center [614, 391] width 1228 height 709
click at [145, 288] on div at bounding box center [614, 391] width 1228 height 709
drag, startPoint x: 164, startPoint y: 126, endPoint x: 177, endPoint y: 118, distance: 15.3
click at [165, 124] on div at bounding box center [614, 391] width 1228 height 709
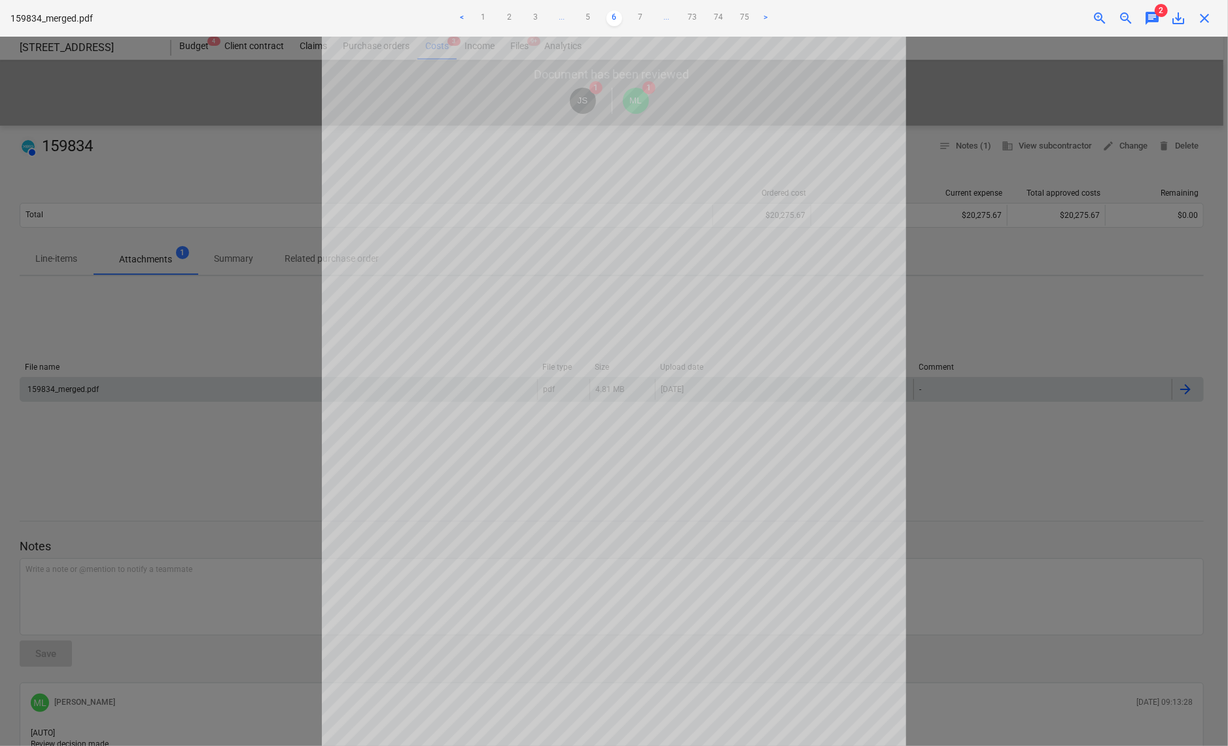
click at [1210, 9] on div "159834_merged.pdf < 1 2 3 ... 5 6 7 ... 73 74 75 > zoom_in zoom_out chat 2 save…" at bounding box center [614, 18] width 1228 height 37
click at [1147, 19] on span "chat" at bounding box center [1152, 18] width 16 height 16
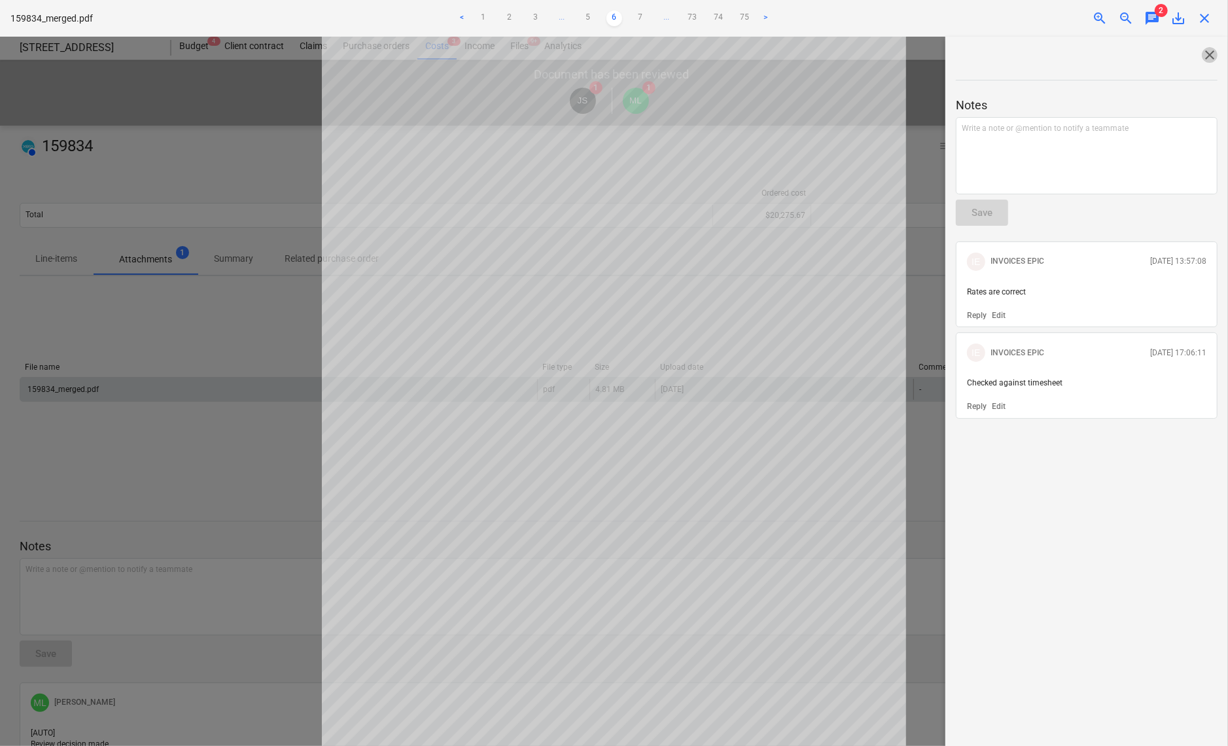
click at [1204, 53] on span "close" at bounding box center [1210, 55] width 16 height 16
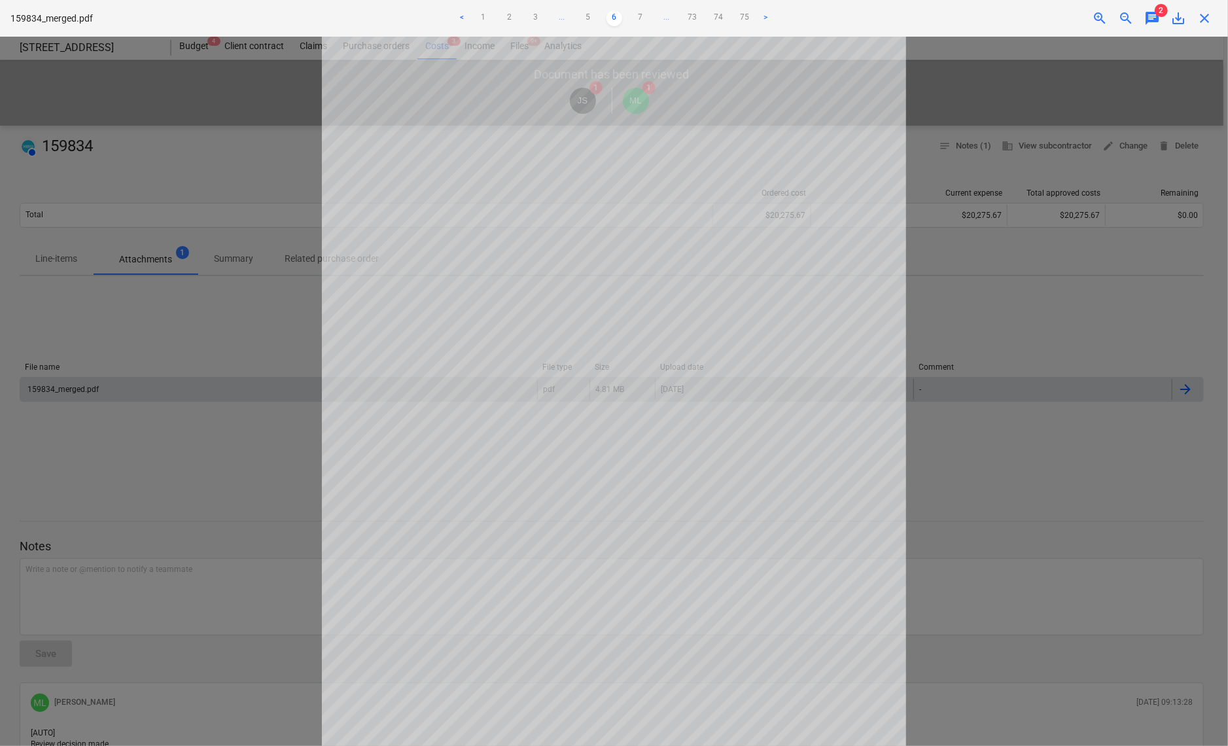
click at [1203, 24] on span "close" at bounding box center [1205, 18] width 16 height 16
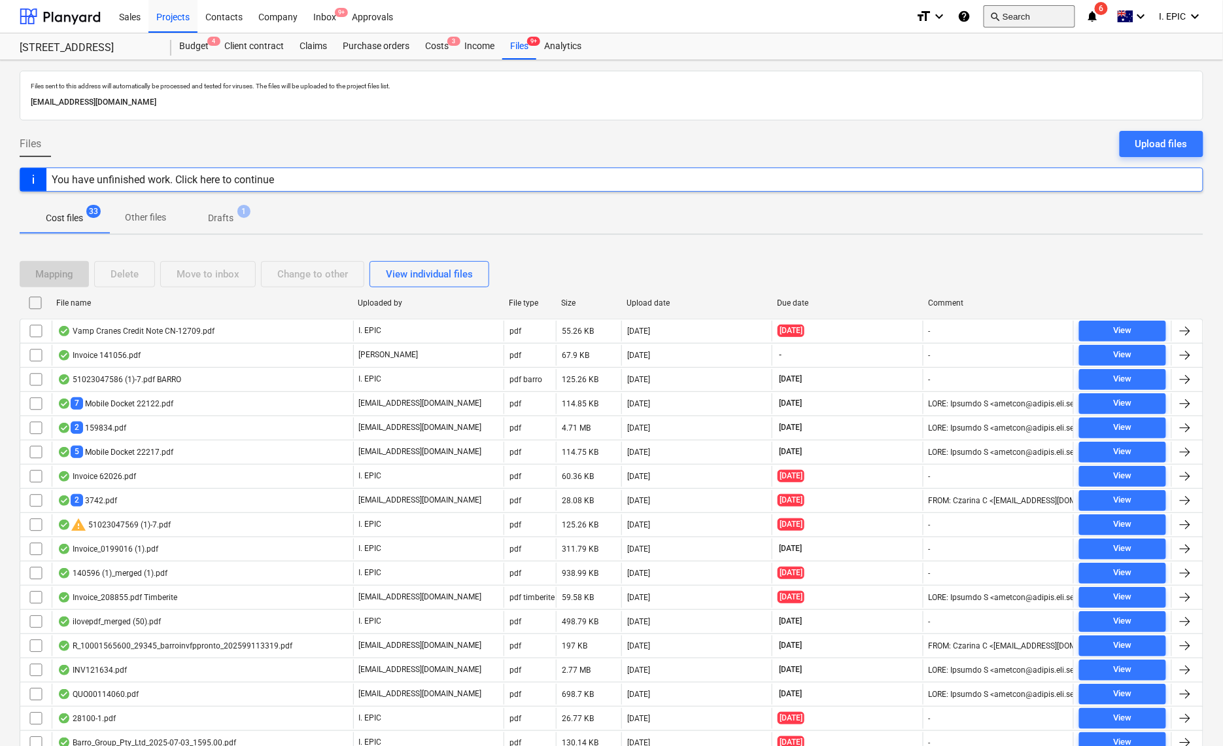
click at [1018, 9] on button "search Search" at bounding box center [1030, 16] width 92 height 22
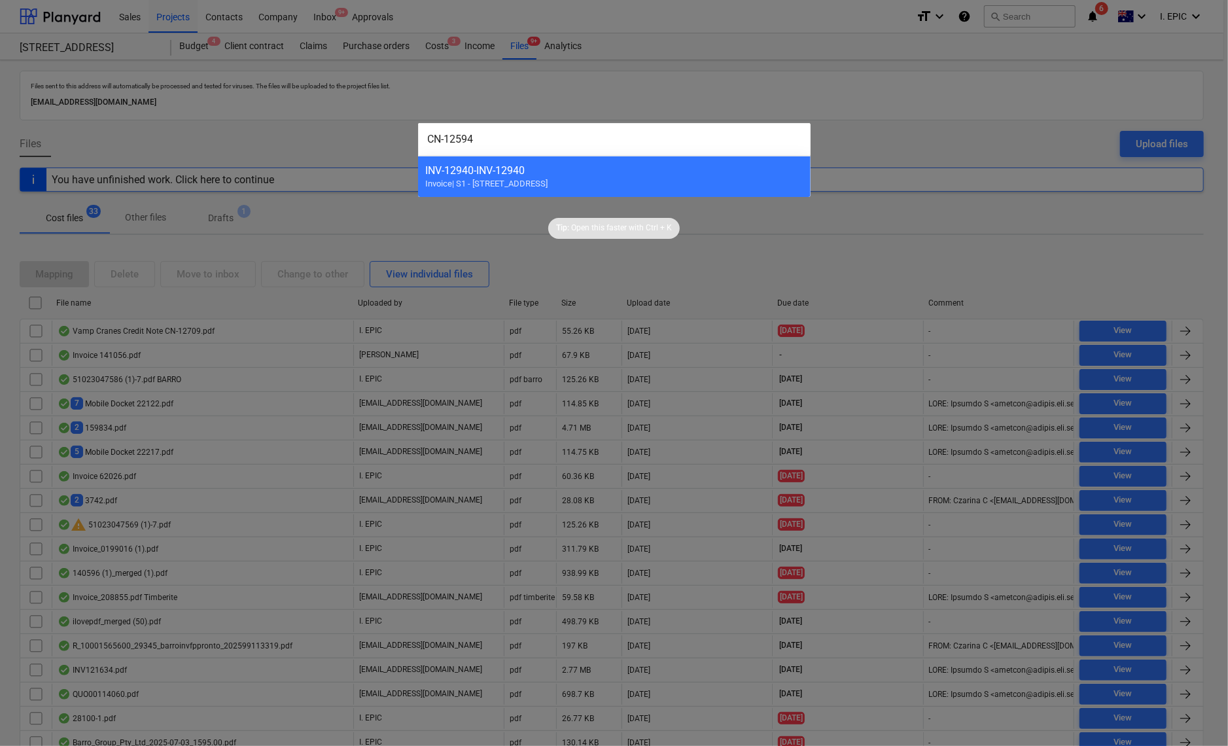
click at [1013, 16] on div at bounding box center [614, 373] width 1228 height 746
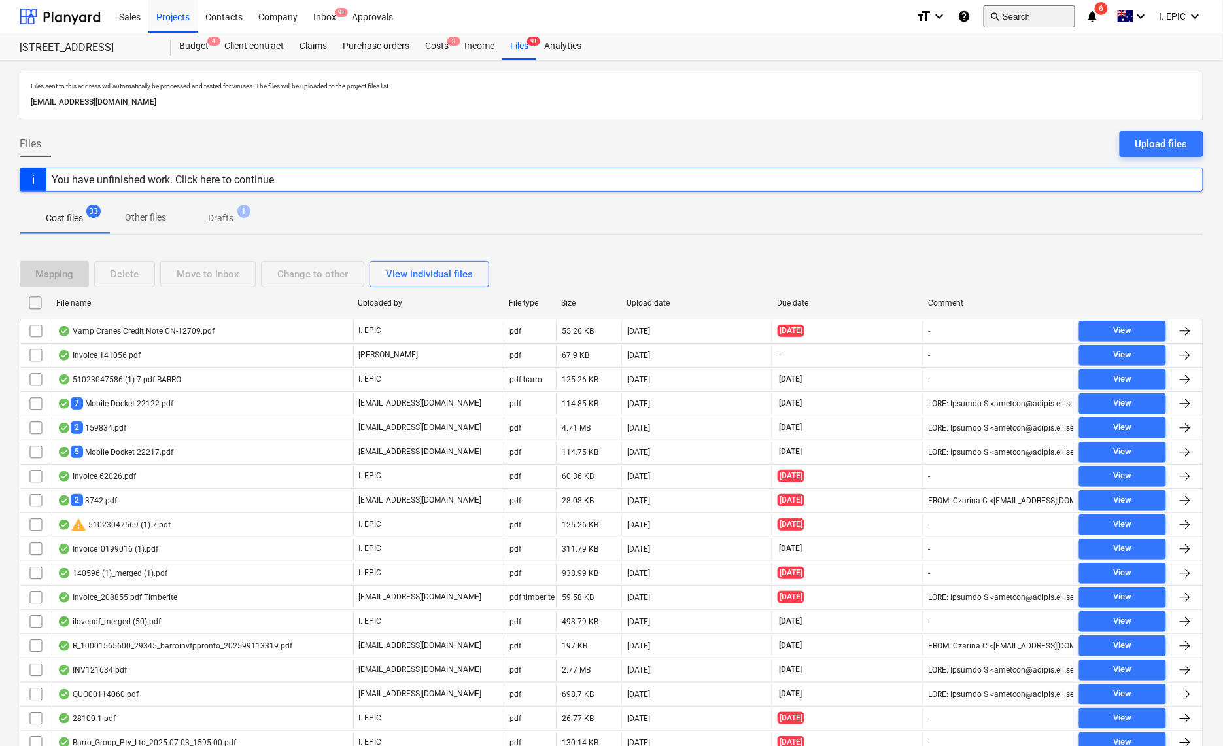
click at [1056, 22] on button "search Search" at bounding box center [1030, 16] width 92 height 22
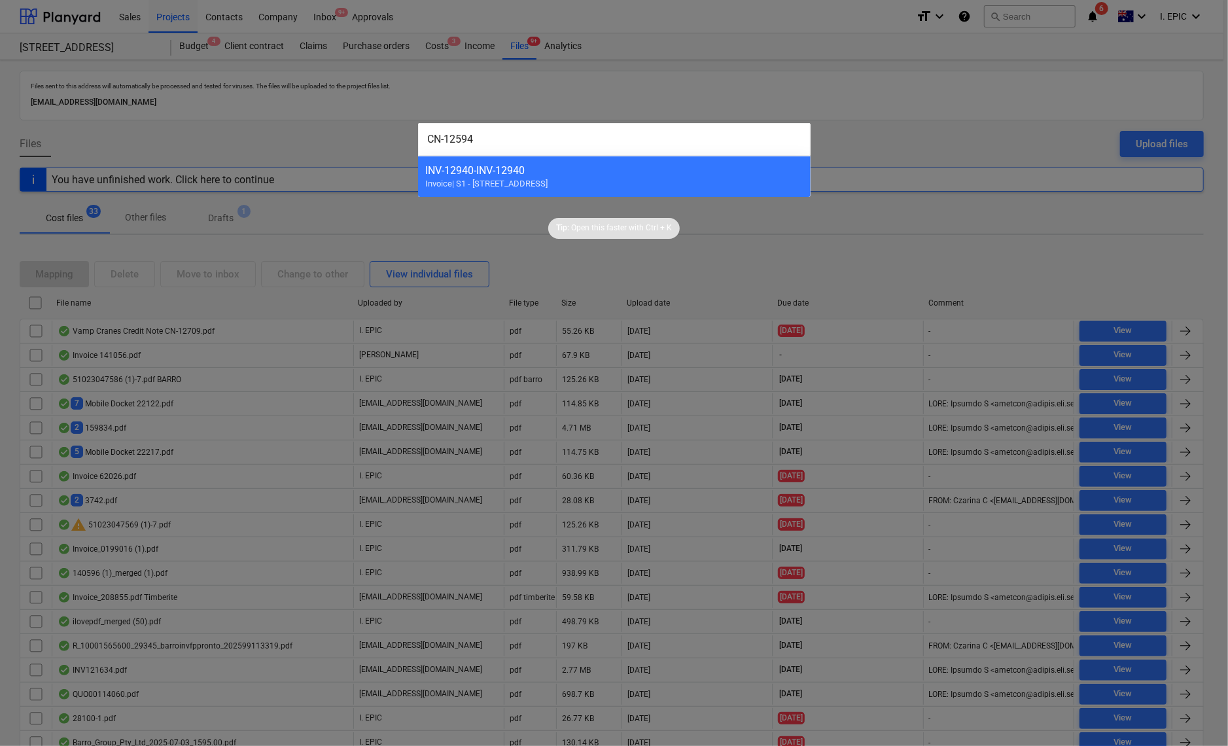
type input "CN-12594"
click at [323, 188] on div at bounding box center [614, 373] width 1228 height 746
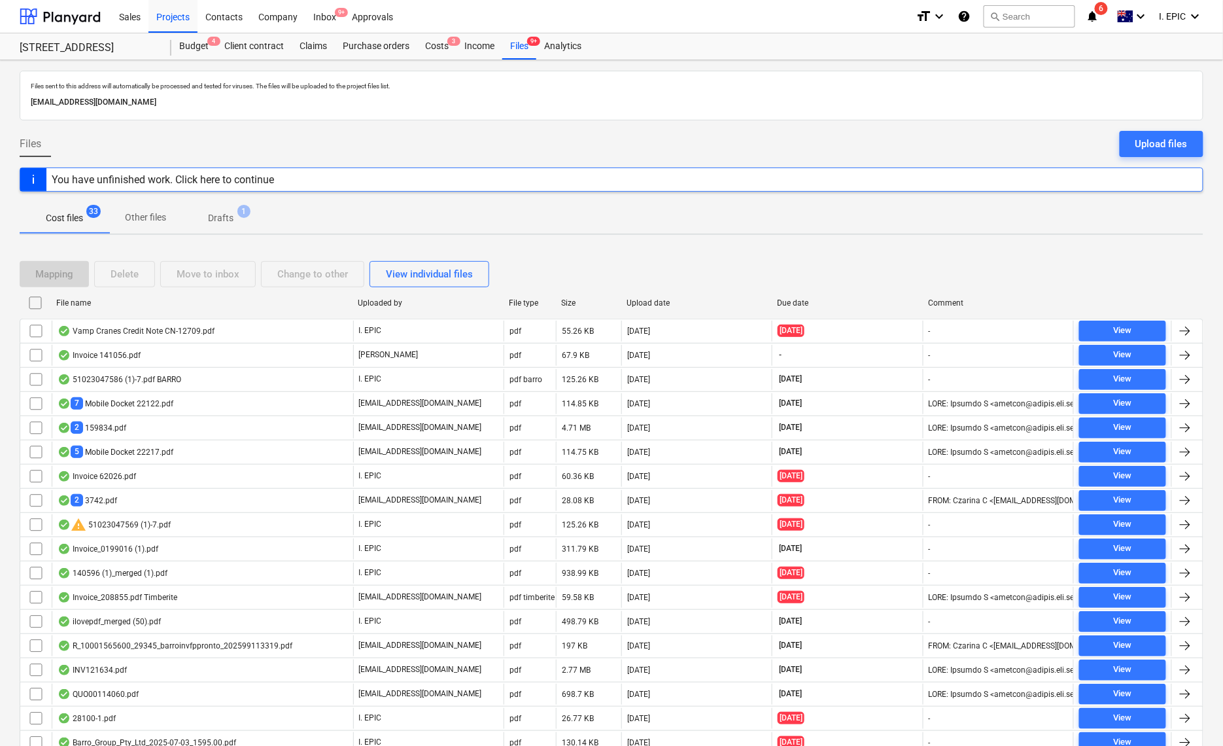
click at [58, 173] on div "You have unfinished work. Click here to continue" at bounding box center [163, 179] width 222 height 12
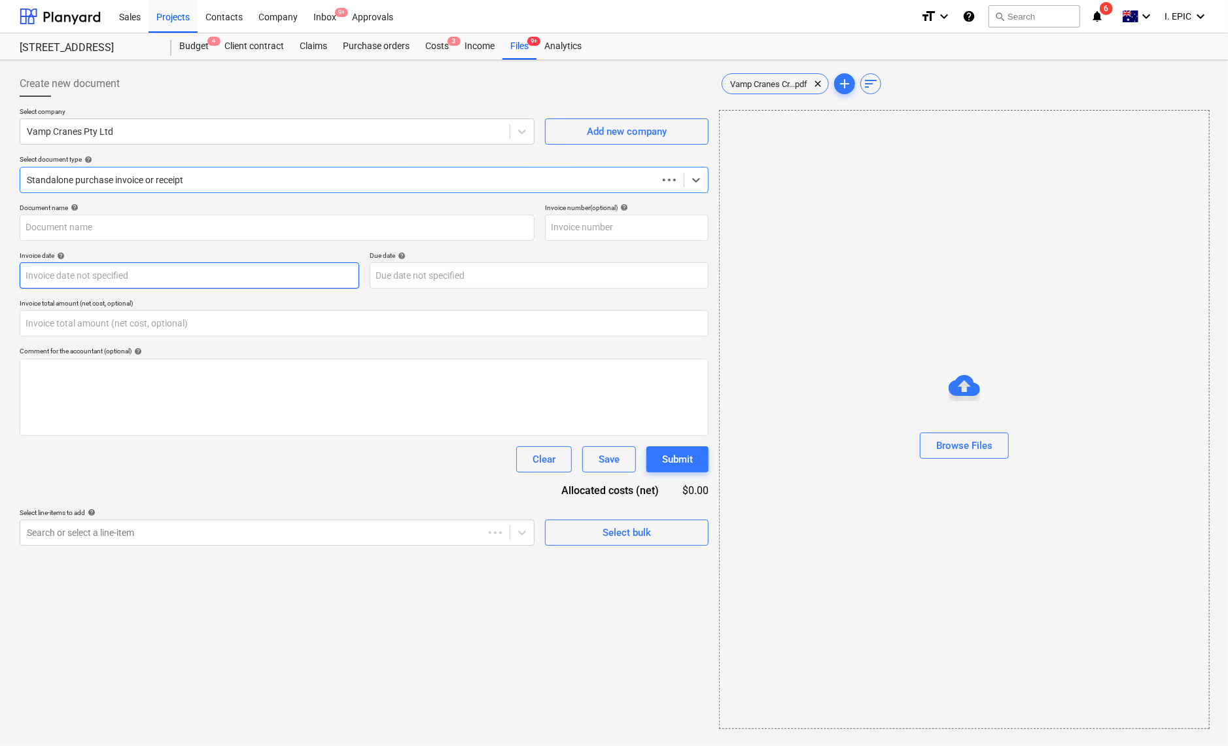
type input "CN-12709"
type input "[DATE]"
type input "0.00"
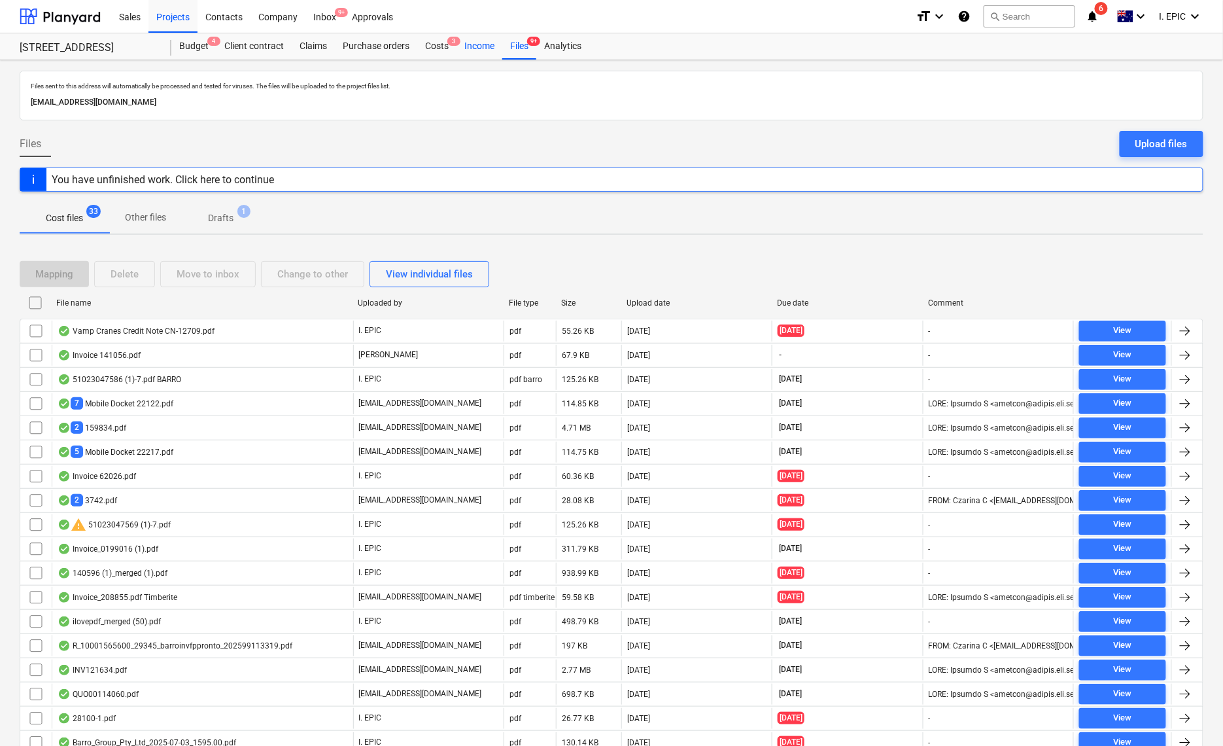
click at [493, 50] on div "Income" at bounding box center [480, 46] width 46 height 26
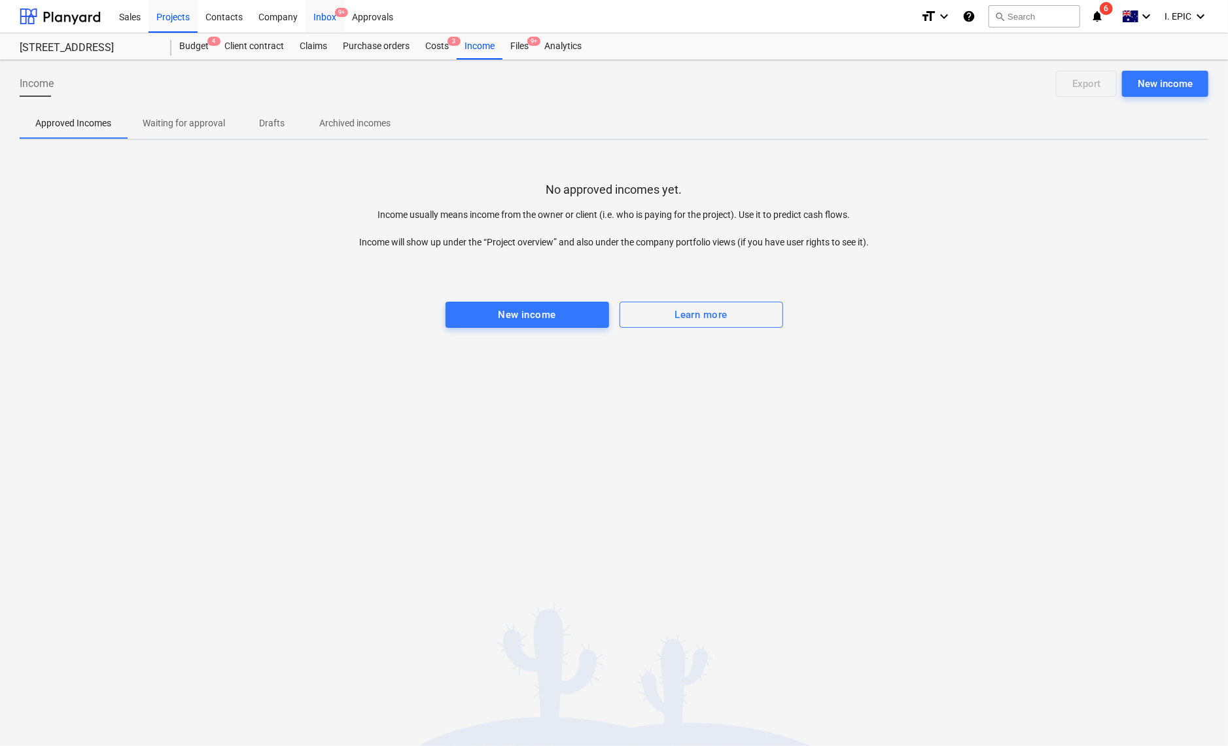
click at [314, 12] on div "Inbox 9+" at bounding box center [325, 15] width 39 height 33
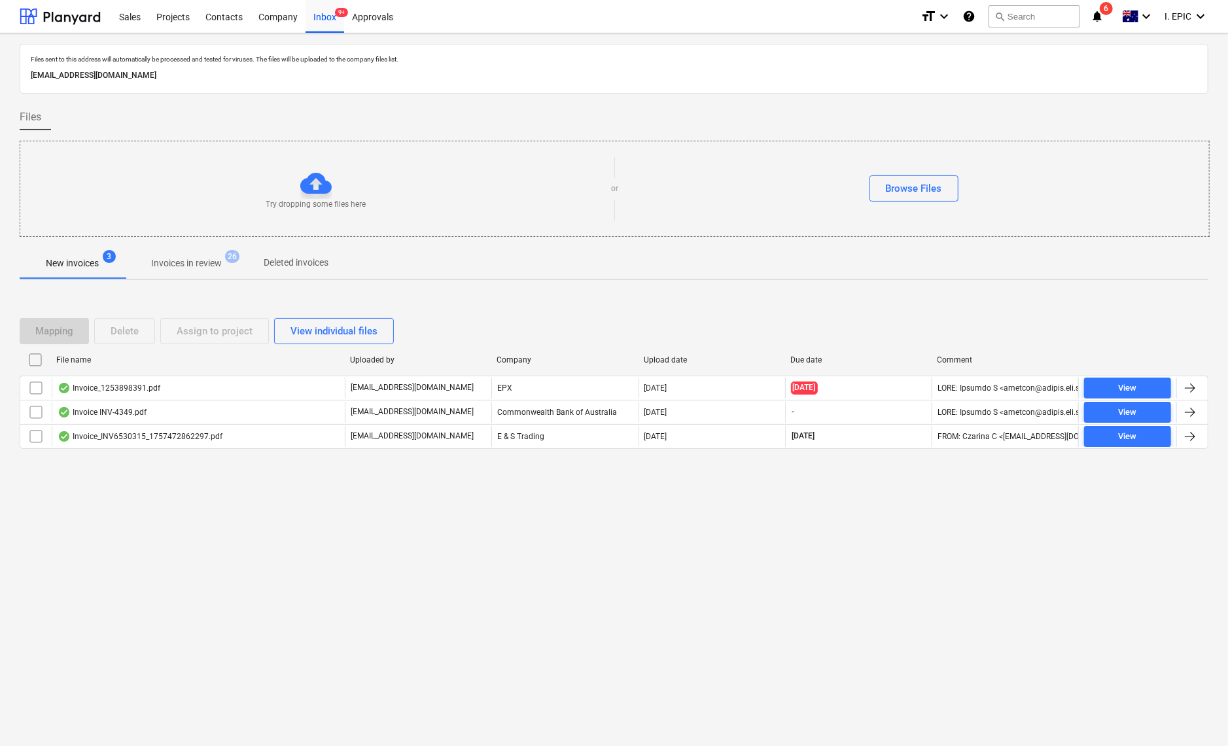
click at [249, 690] on div "Files sent to this address will automatically be processed and tested for virus…" at bounding box center [614, 389] width 1228 height 712
click at [182, 661] on div "Files sent to this address will automatically be processed and tested for virus…" at bounding box center [614, 389] width 1228 height 712
click at [924, 186] on div "Browse Files" at bounding box center [914, 188] width 56 height 17
click at [540, 629] on div "Files sent to this address will automatically be processed and tested for virus…" at bounding box center [614, 389] width 1228 height 712
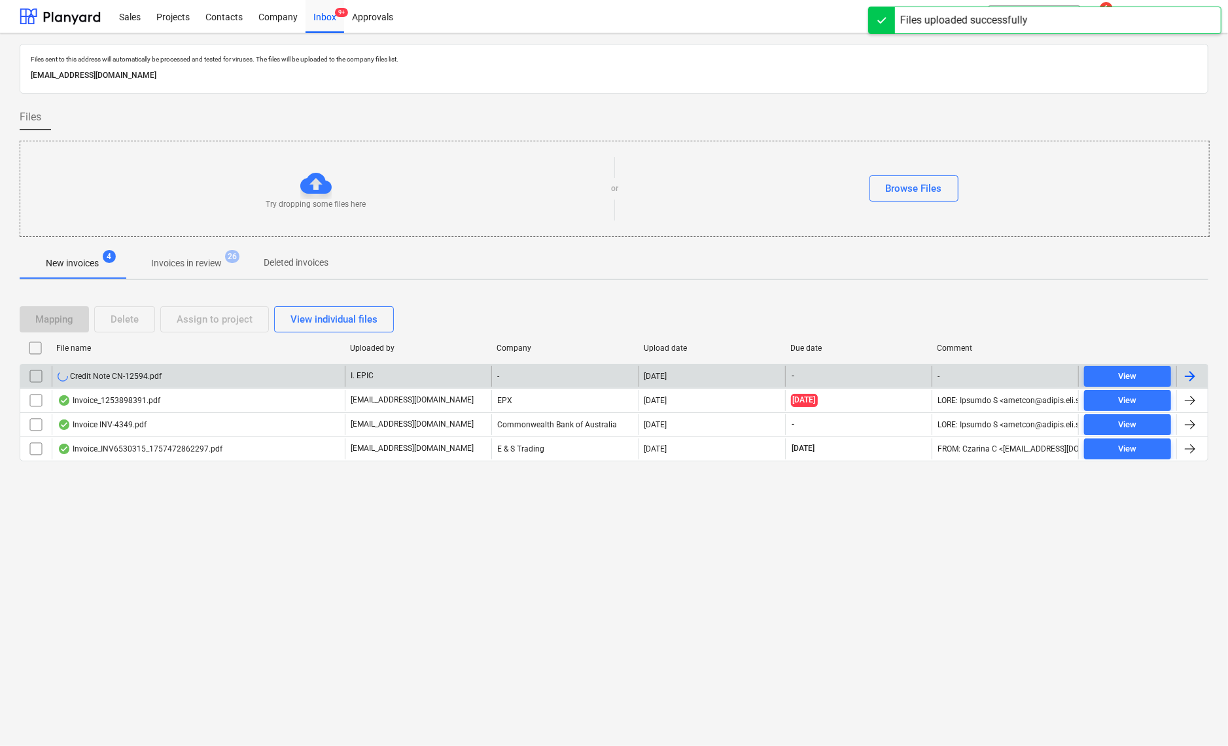
click at [99, 373] on div "Credit Note CN-12594.pdf" at bounding box center [110, 376] width 104 height 10
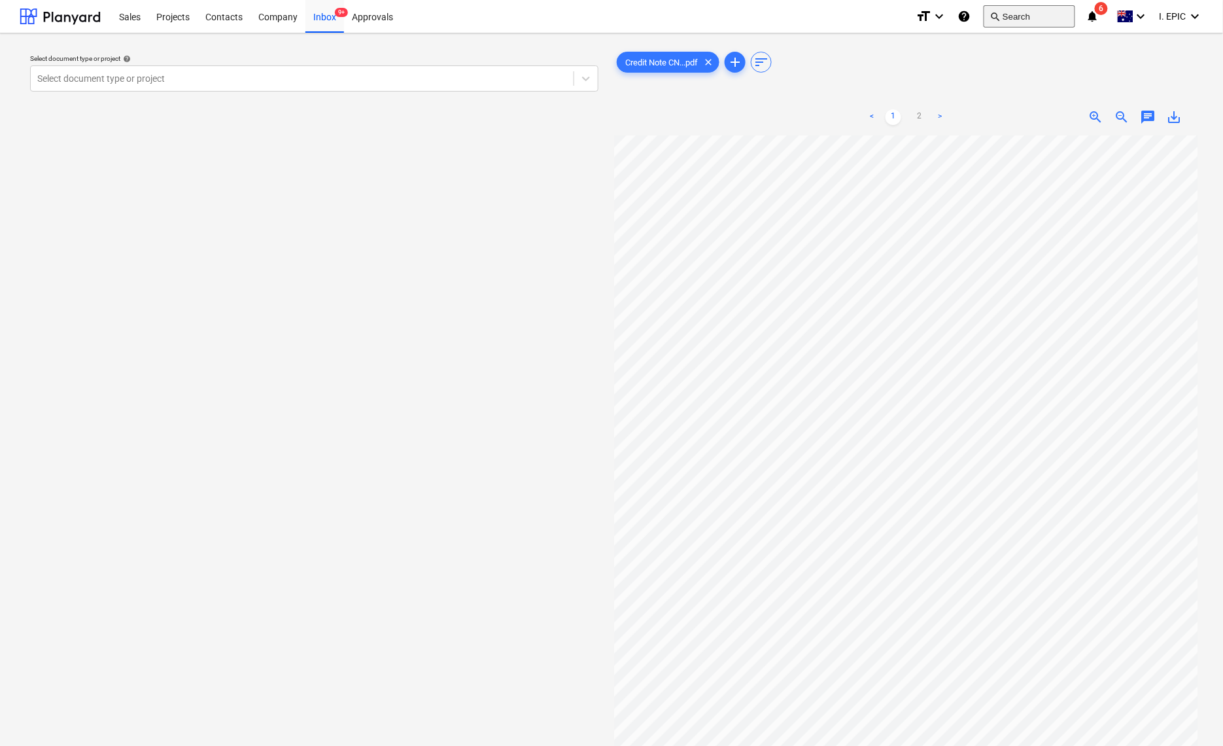
click at [1066, 16] on button "search Search" at bounding box center [1030, 16] width 92 height 22
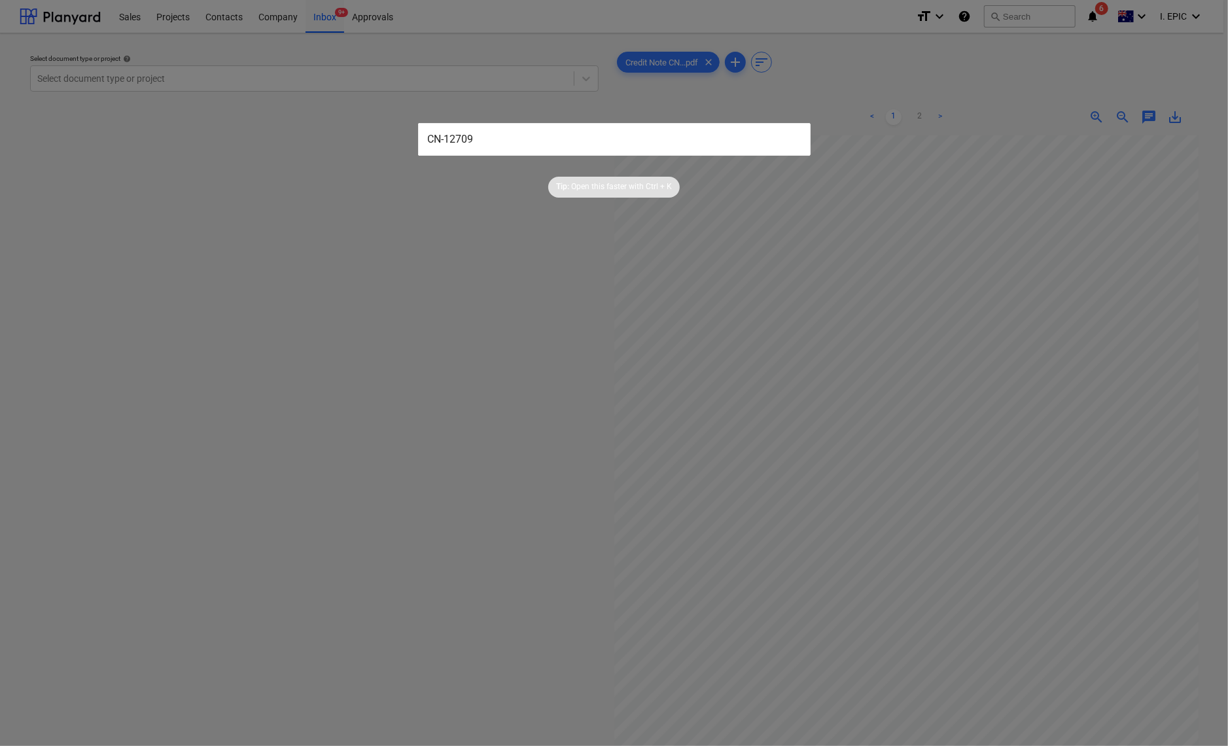
type input "CN-12709"
click at [406, 275] on div at bounding box center [614, 373] width 1228 height 746
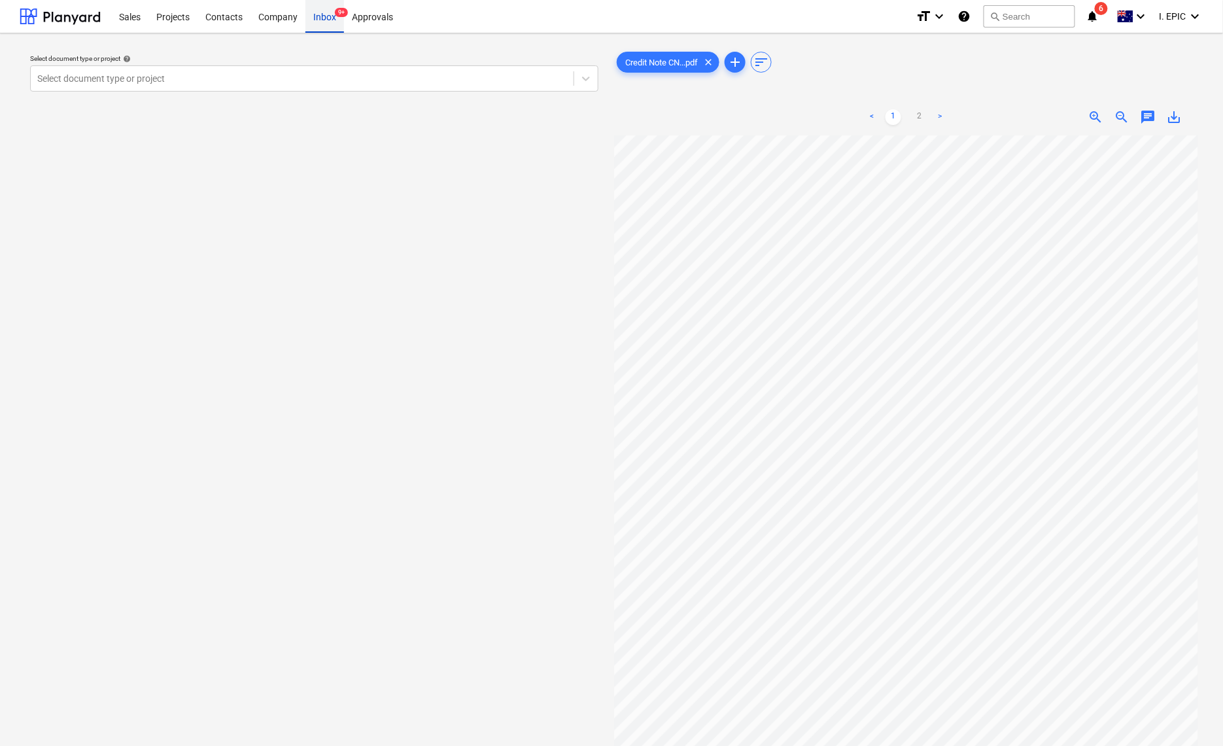
click at [325, 10] on div "Inbox 9+" at bounding box center [325, 15] width 39 height 33
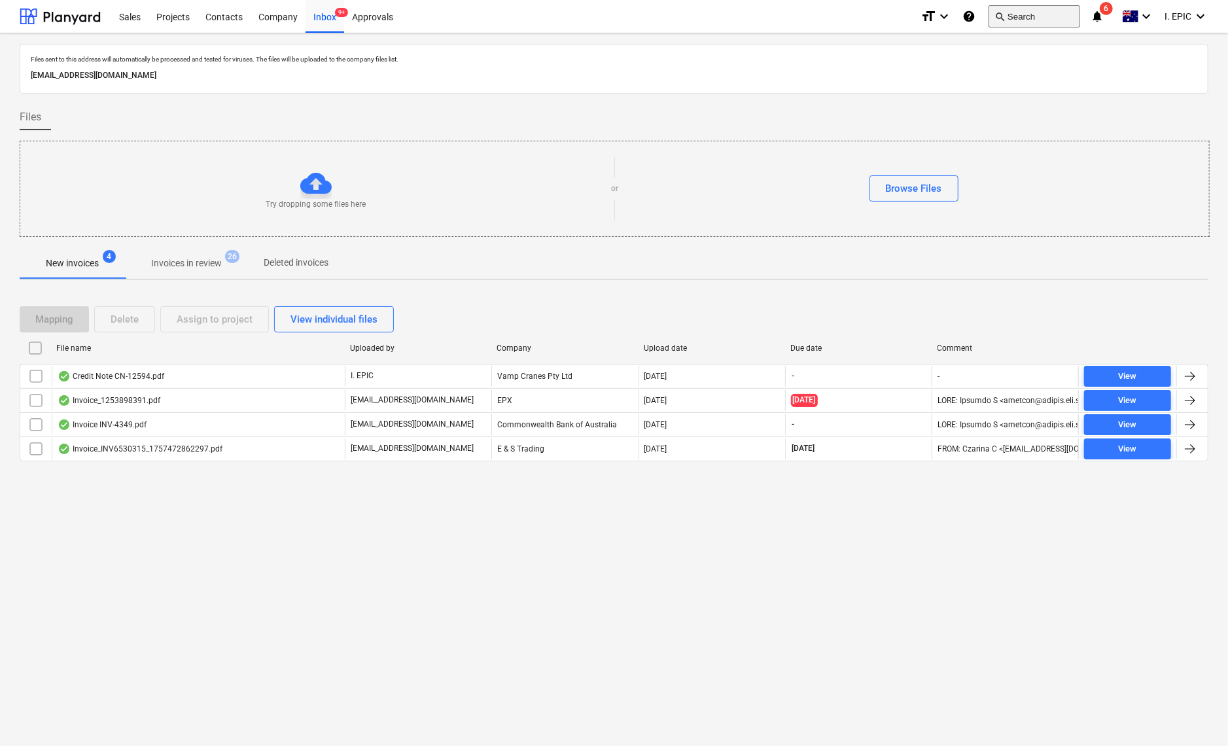
click at [1027, 11] on button "search Search" at bounding box center [1035, 16] width 92 height 22
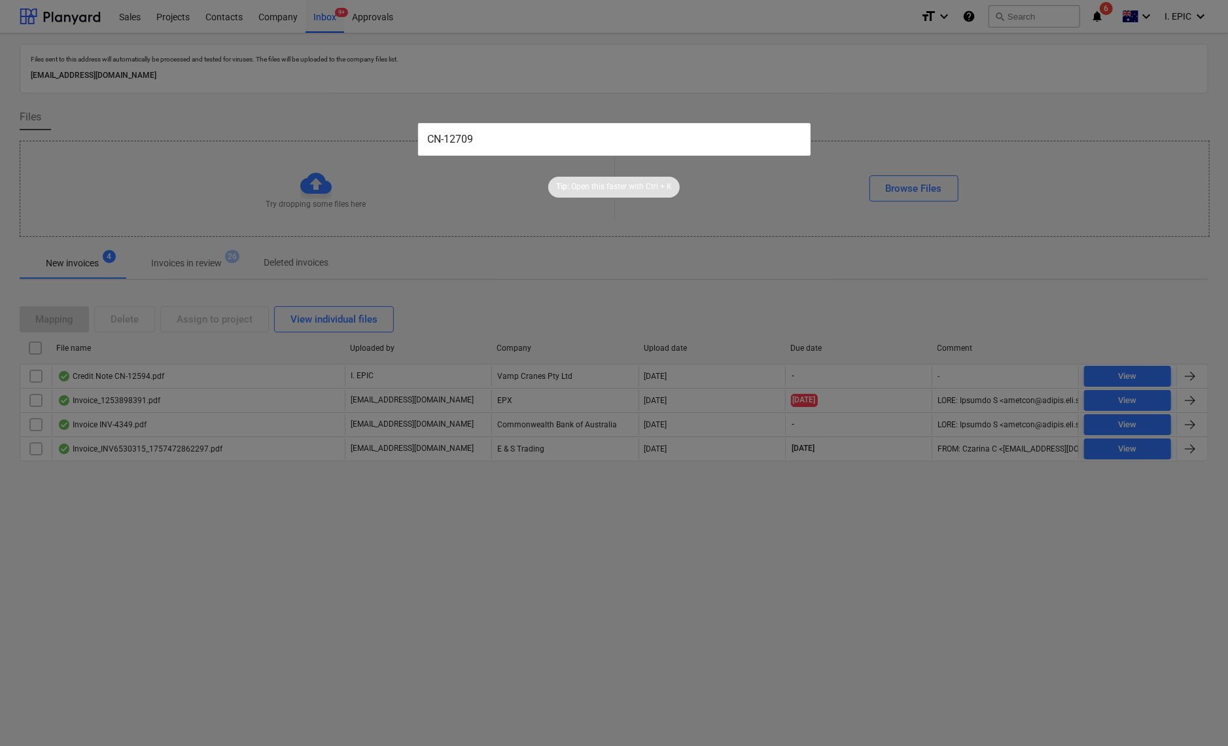
type input "CN-12709"
